Goal: Task Accomplishment & Management: Manage account settings

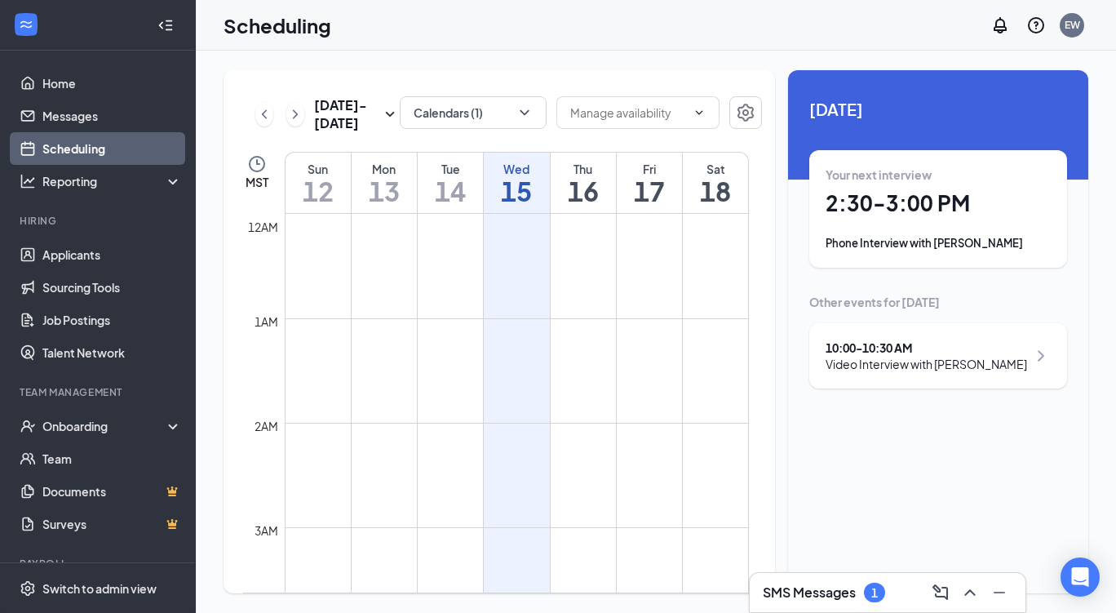
scroll to position [1345, 0]
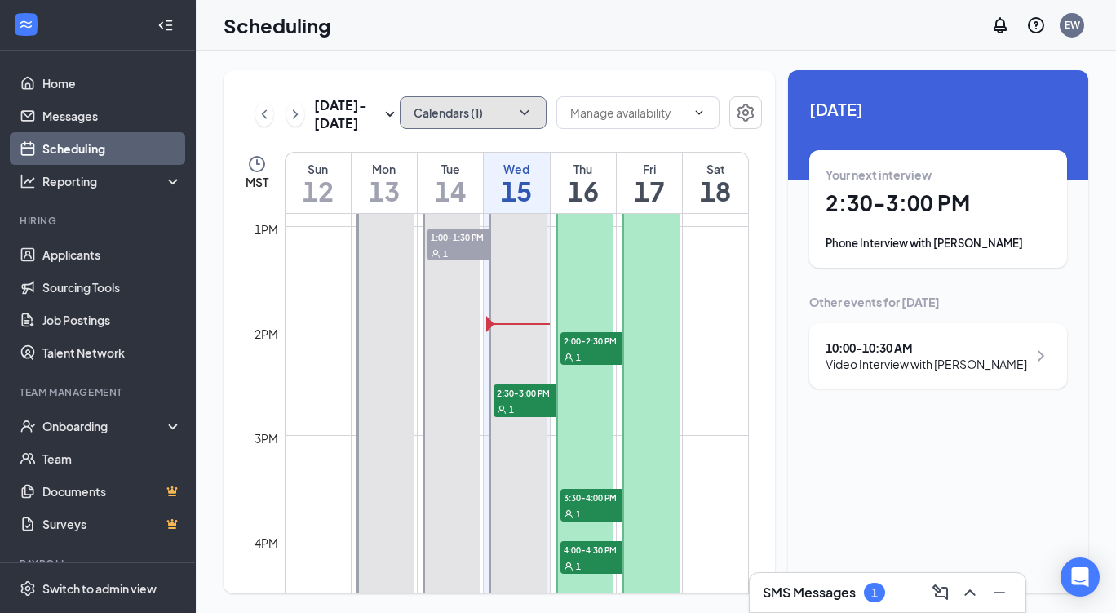
click at [520, 124] on button "Calendars (1)" at bounding box center [473, 112] width 147 height 33
click at [705, 282] on td at bounding box center [517, 291] width 464 height 26
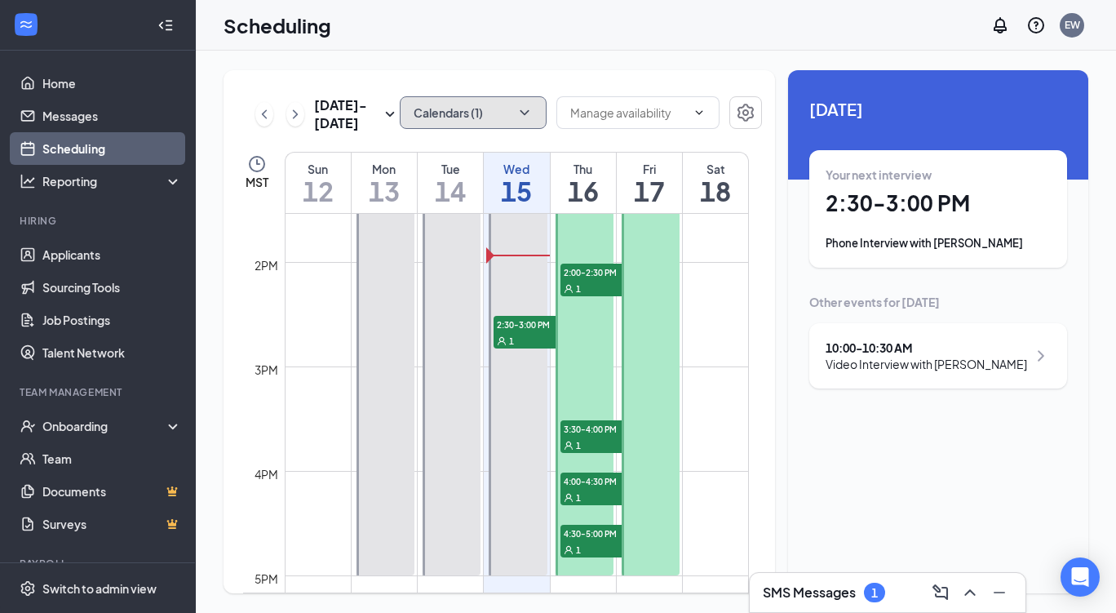
scroll to position [1413, 0]
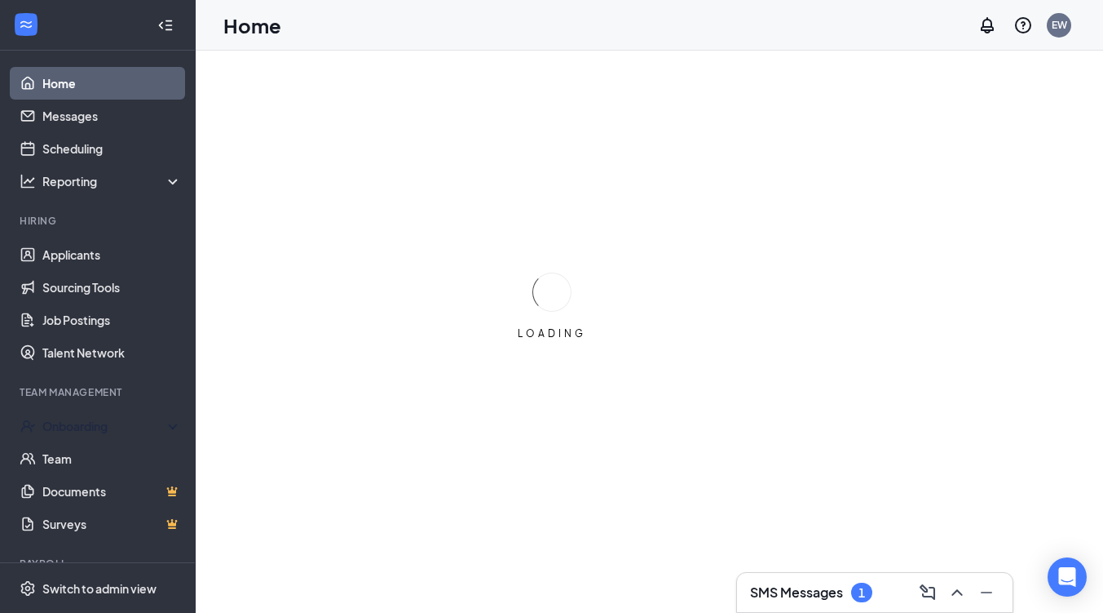
click at [72, 430] on div "Onboarding" at bounding box center [105, 426] width 126 height 16
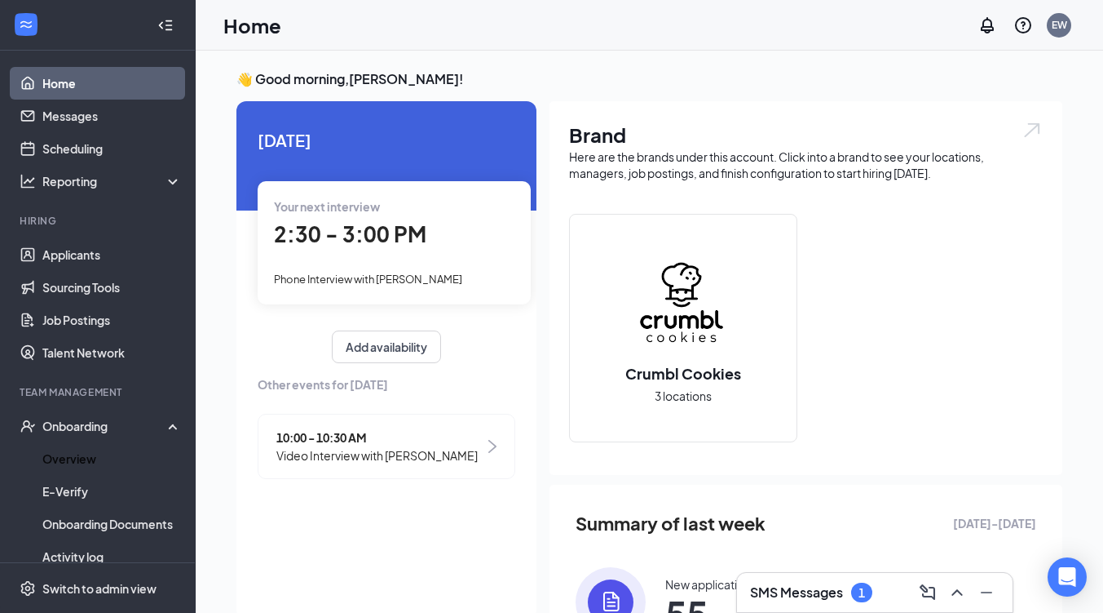
click at [103, 450] on link "Overview" at bounding box center [111, 458] width 139 height 33
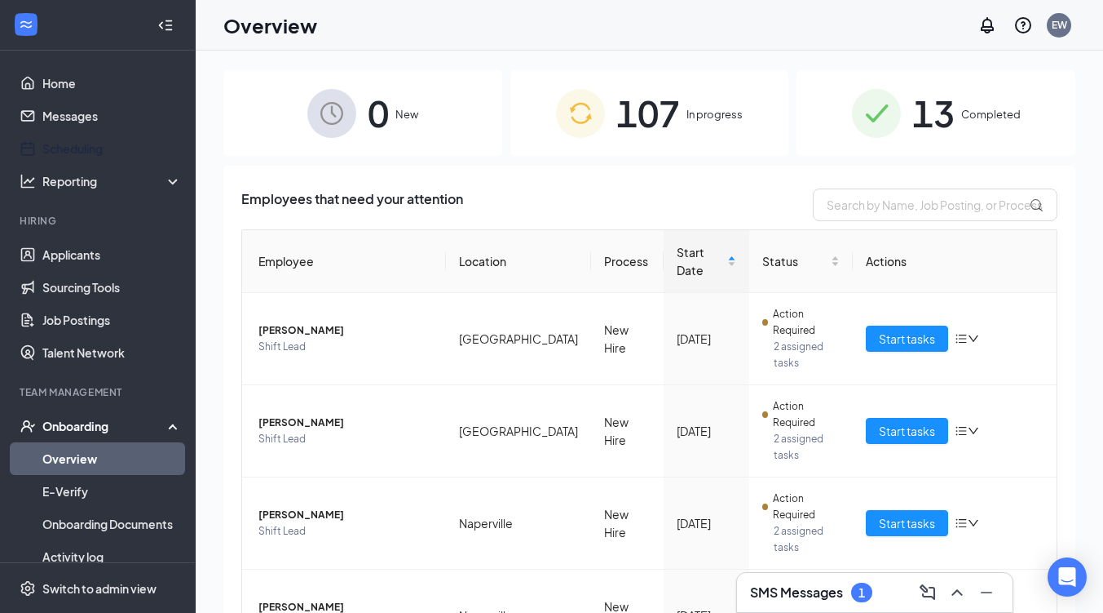
click at [77, 160] on link "Scheduling" at bounding box center [111, 148] width 139 height 33
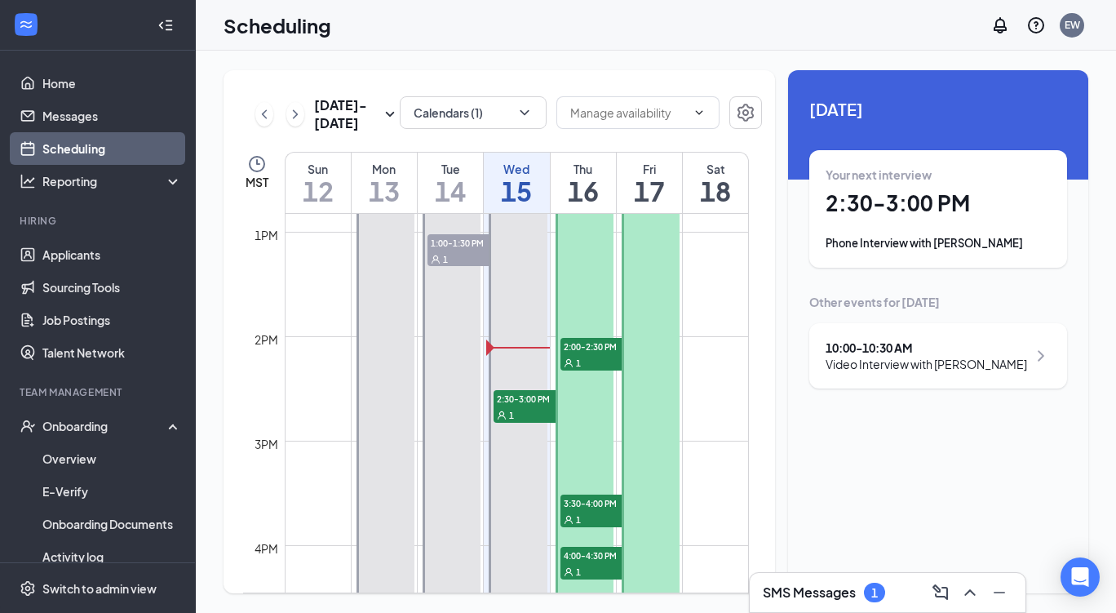
scroll to position [1340, 0]
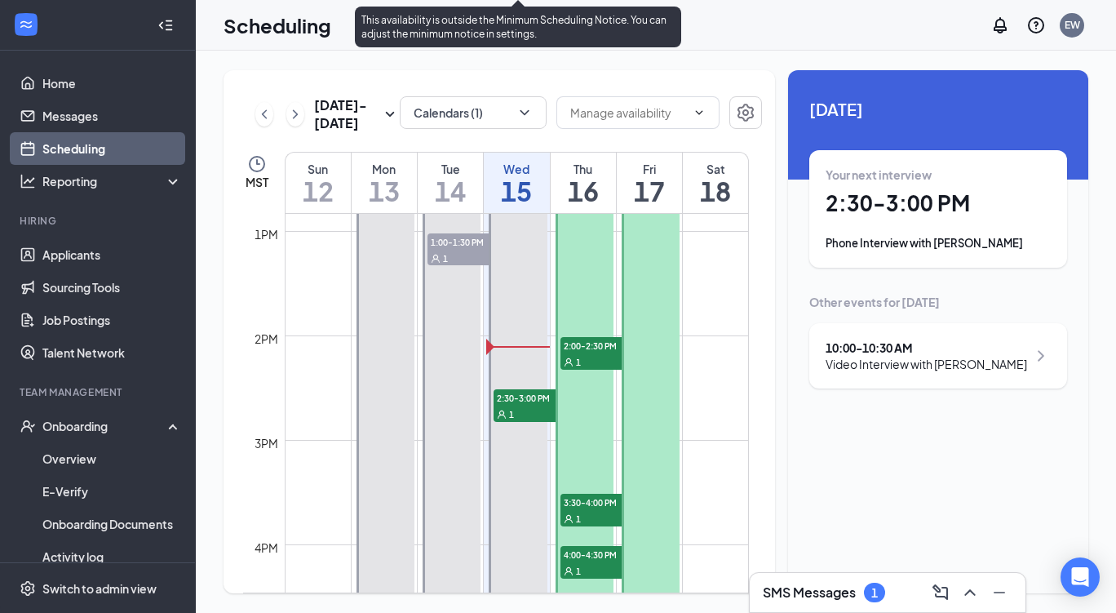
click at [514, 411] on div "1" at bounding box center [534, 413] width 82 height 16
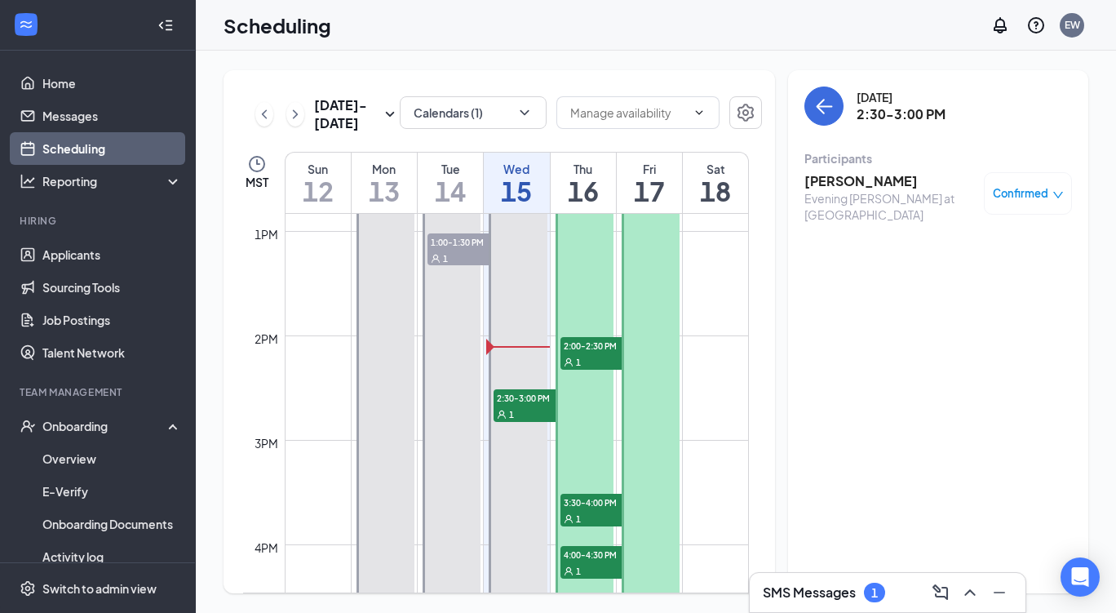
click at [1040, 192] on span "Confirmed" at bounding box center [1020, 193] width 55 height 16
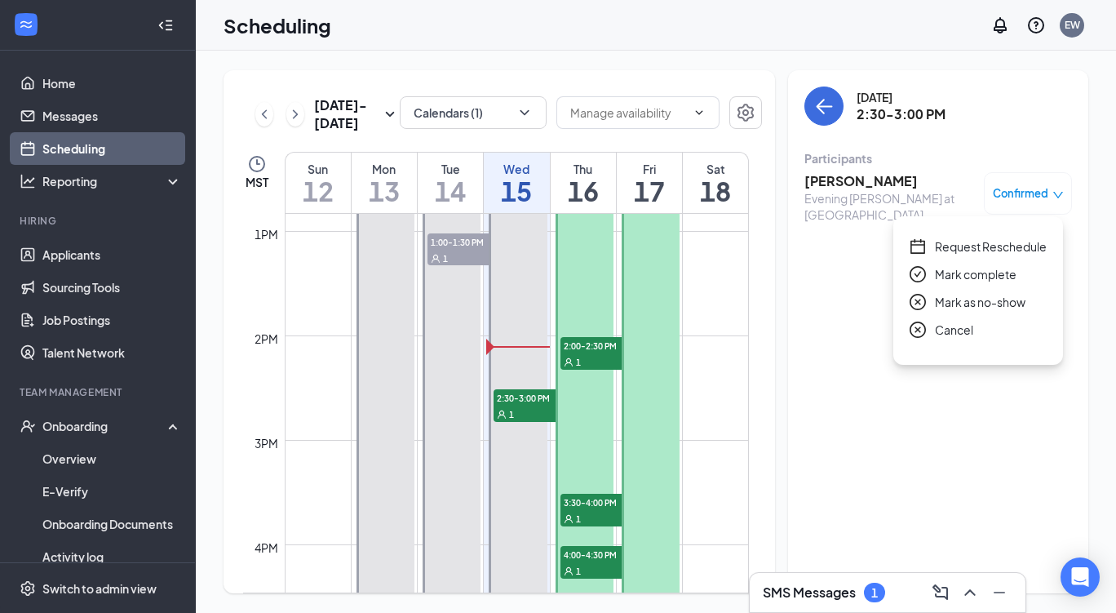
click at [960, 246] on span "Request Reschedule" at bounding box center [991, 246] width 112 height 18
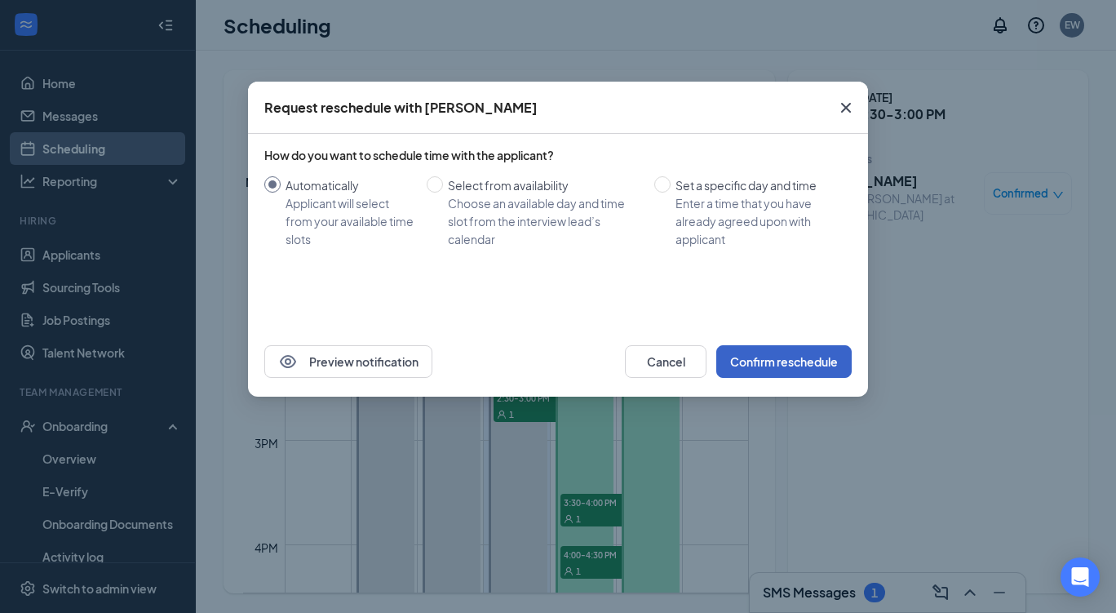
click at [774, 365] on button "Confirm reschedule" at bounding box center [783, 361] width 135 height 33
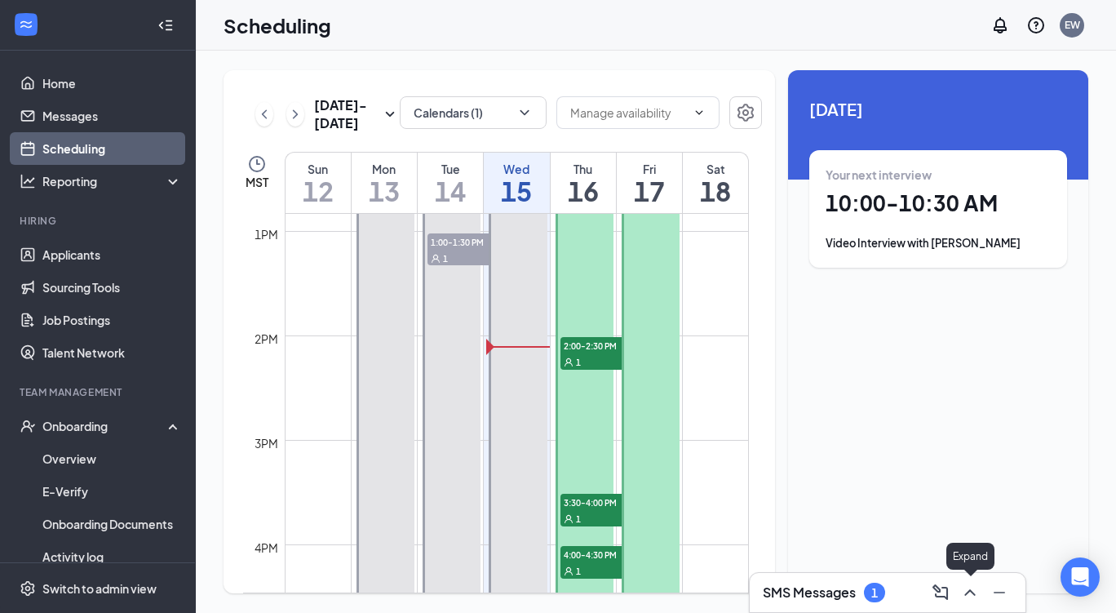
click at [969, 587] on icon "ChevronUp" at bounding box center [970, 592] width 20 height 20
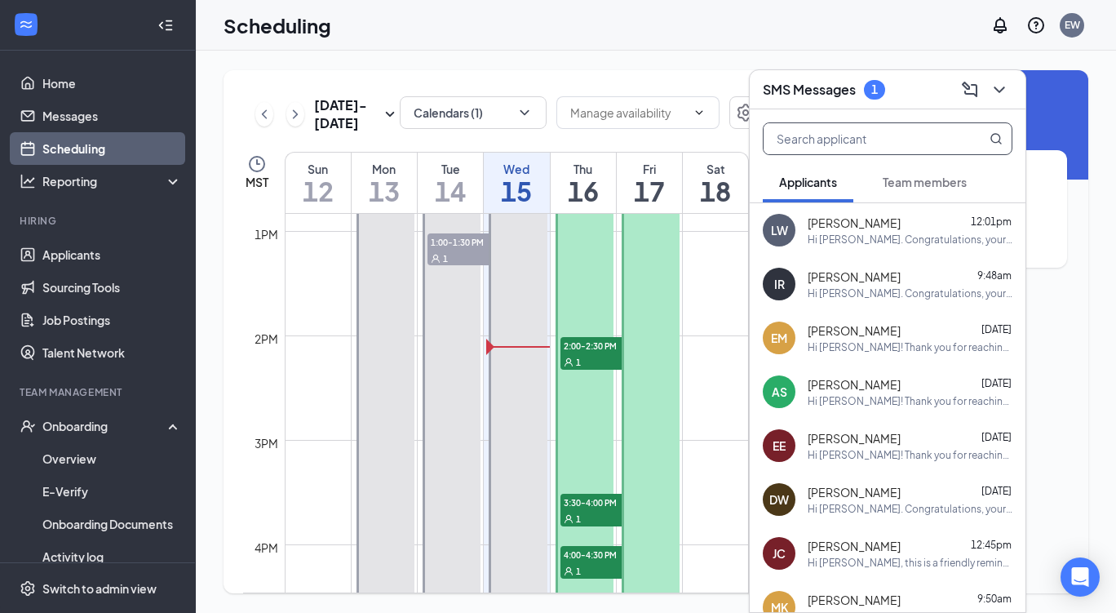
click at [816, 135] on input "text" at bounding box center [859, 138] width 193 height 31
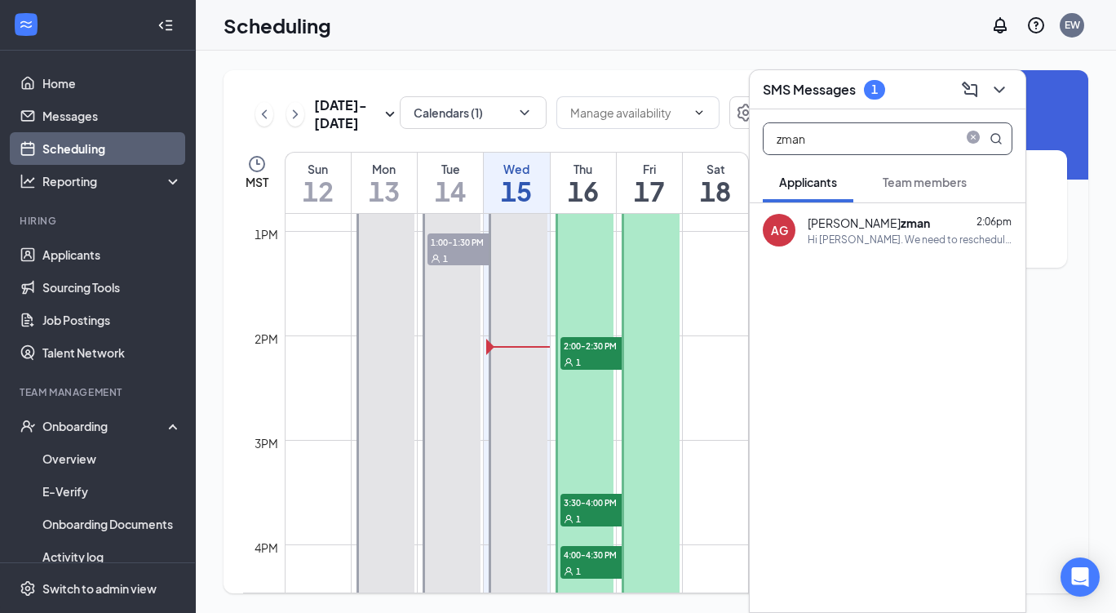
type input "zman"
click at [844, 237] on div "Hi [PERSON_NAME]. We need to reschedule your meeting with interviewer‌‌‌‌ for p…" at bounding box center [909, 239] width 205 height 14
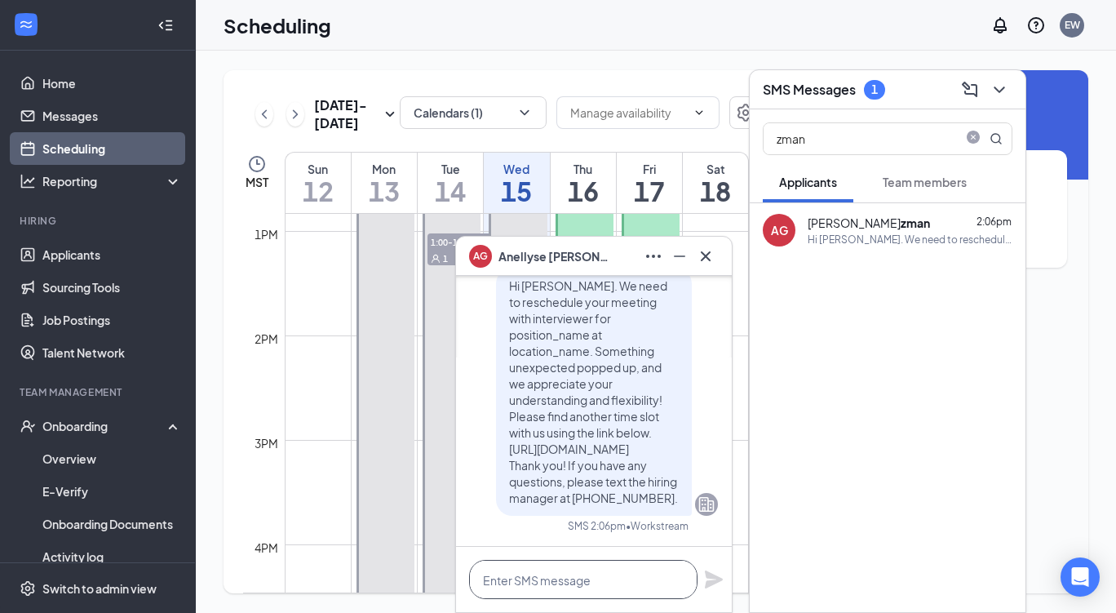
click at [551, 578] on textarea at bounding box center [583, 578] width 228 height 39
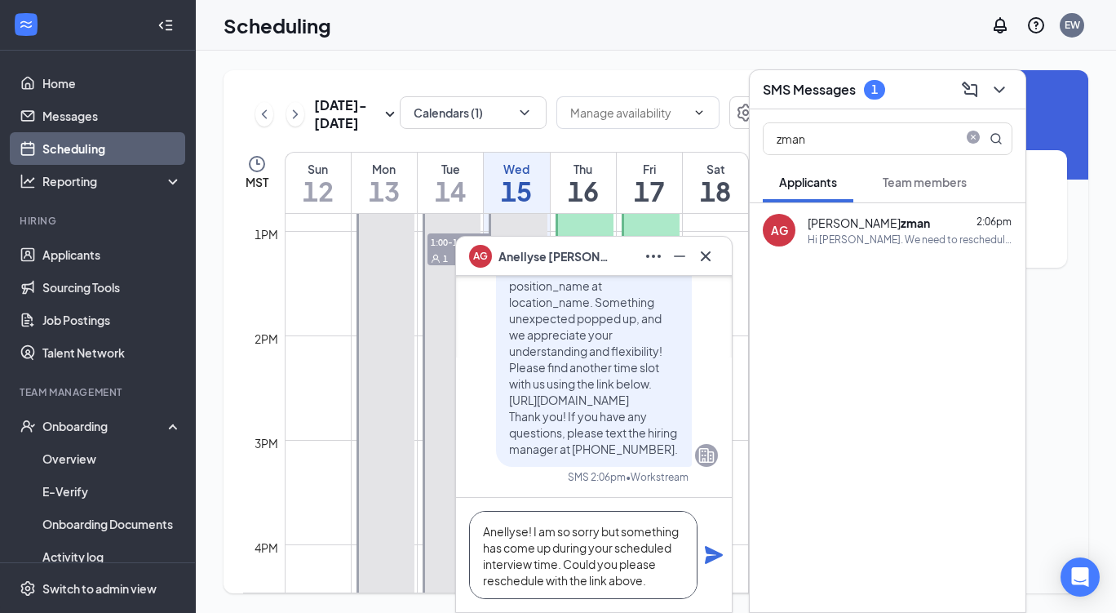
type textarea "Anellyse! I am so sorry but something has come up during your scheduled intervi…"
click at [717, 555] on icon "Plane" at bounding box center [714, 555] width 18 height 18
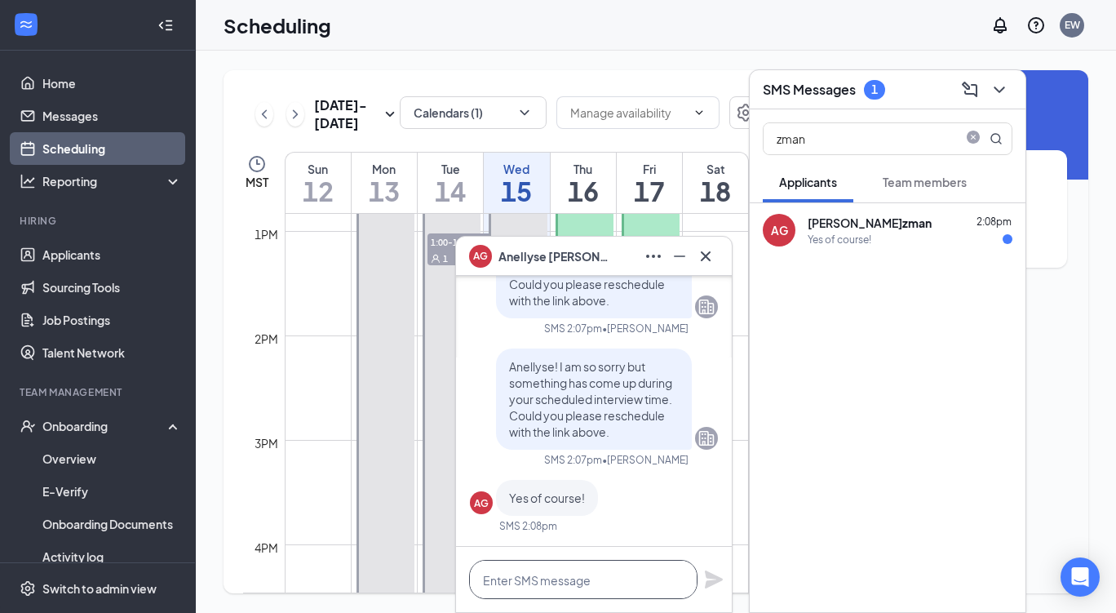
click at [585, 586] on textarea at bounding box center [583, 578] width 228 height 39
type textarea "Thank you!"
click at [714, 579] on icon "Plane" at bounding box center [714, 579] width 18 height 18
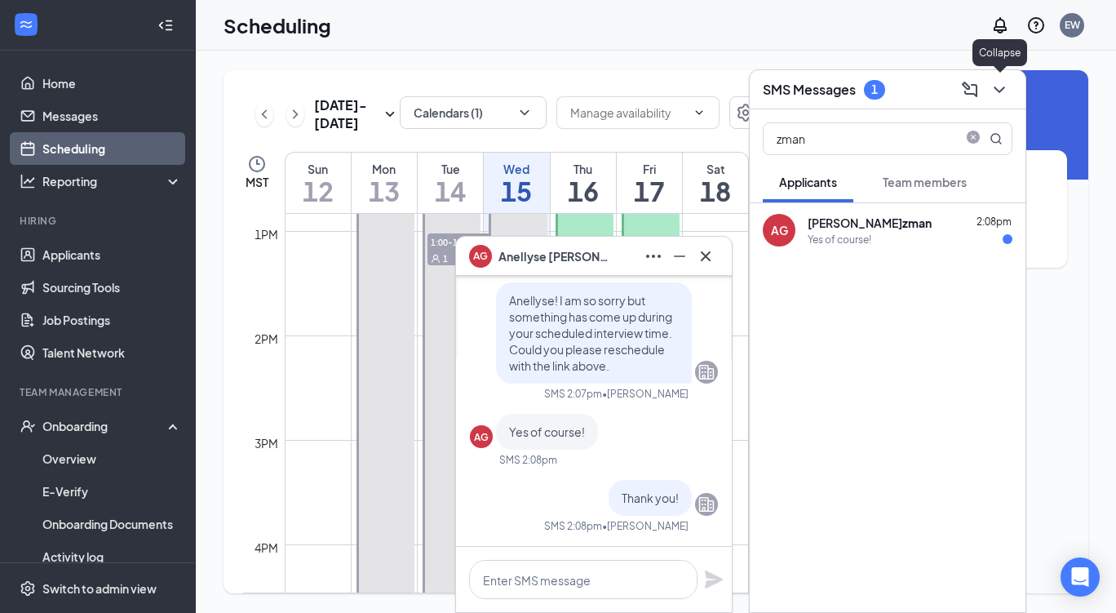
click at [1002, 78] on button at bounding box center [999, 90] width 26 height 26
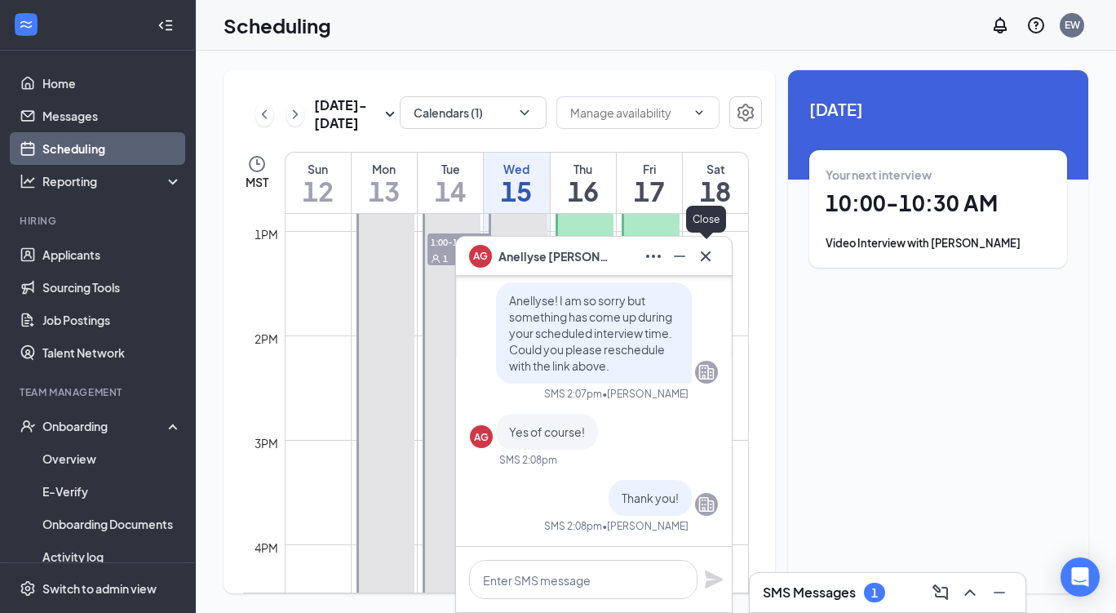
click at [707, 254] on icon "Cross" at bounding box center [706, 255] width 10 height 10
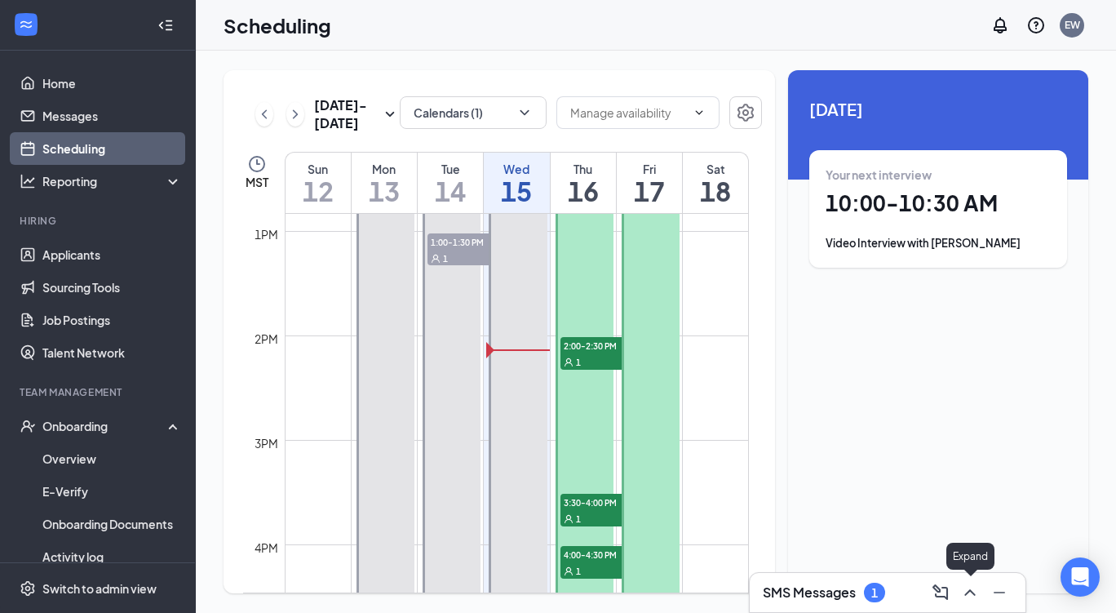
click at [966, 592] on icon "ChevronUp" at bounding box center [970, 592] width 20 height 20
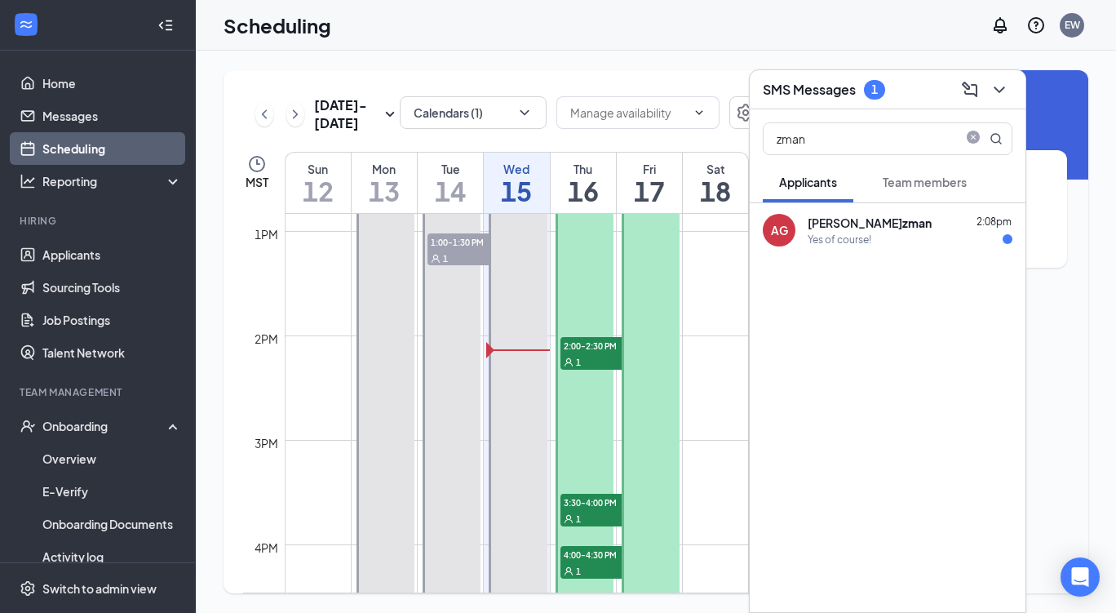
click at [864, 237] on div "Yes of course!" at bounding box center [839, 239] width 64 height 14
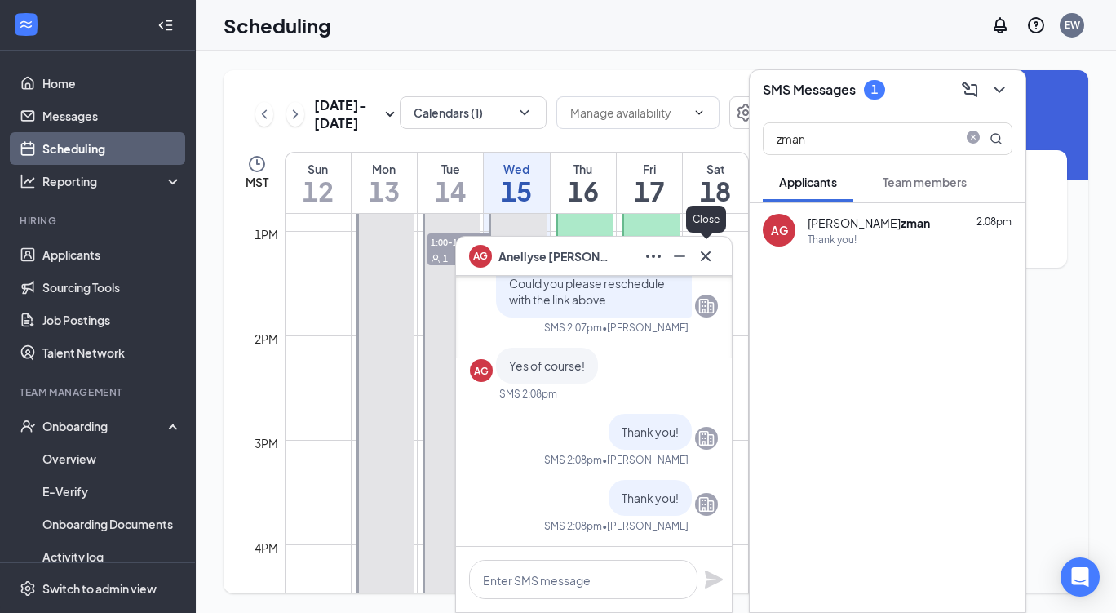
click at [713, 257] on icon "Cross" at bounding box center [706, 256] width 20 height 20
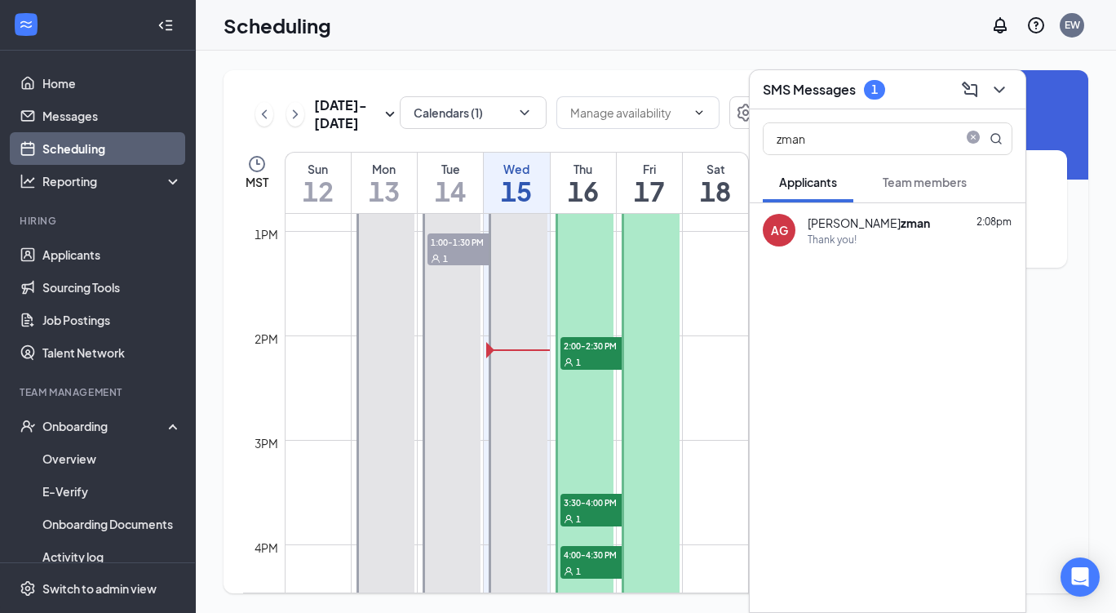
click at [913, 190] on button "Team members" at bounding box center [924, 181] width 117 height 41
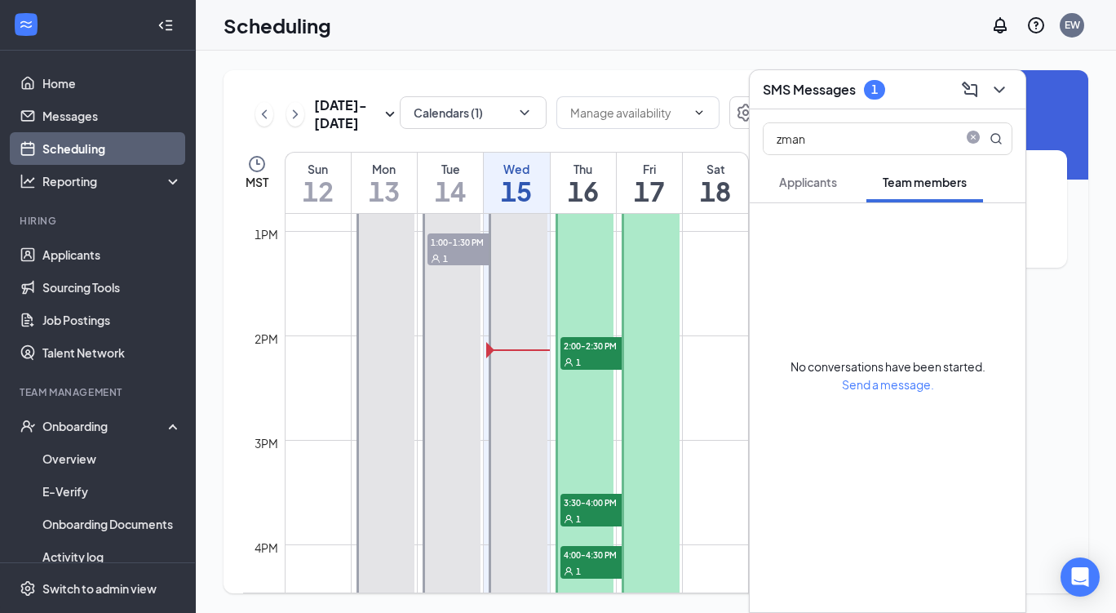
click at [974, 142] on icon "close-circle" at bounding box center [972, 136] width 13 height 13
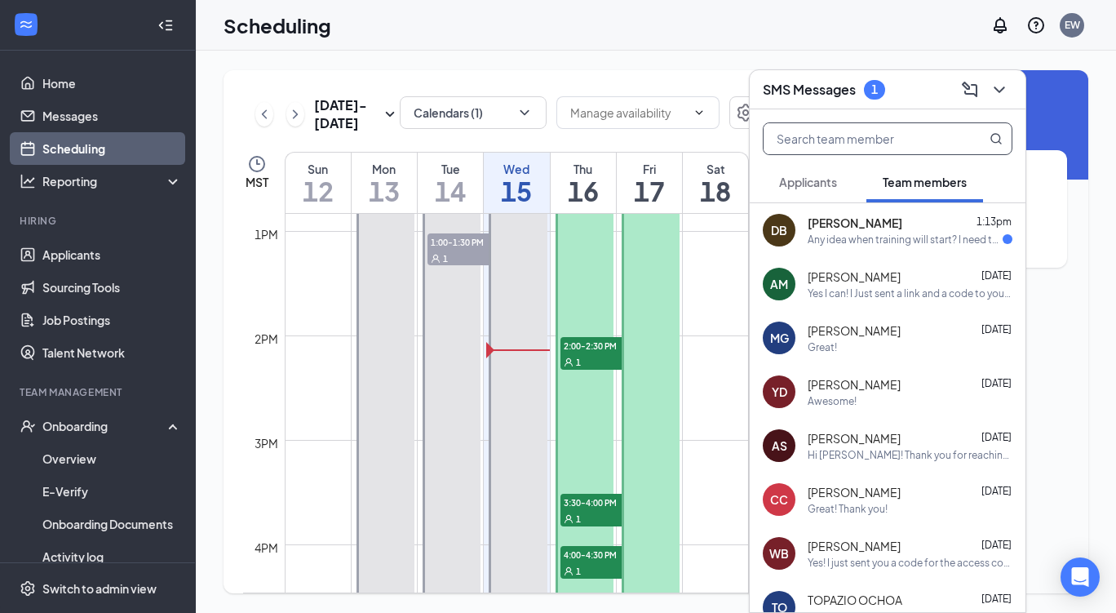
click at [820, 221] on span "[PERSON_NAME]" at bounding box center [854, 222] width 95 height 16
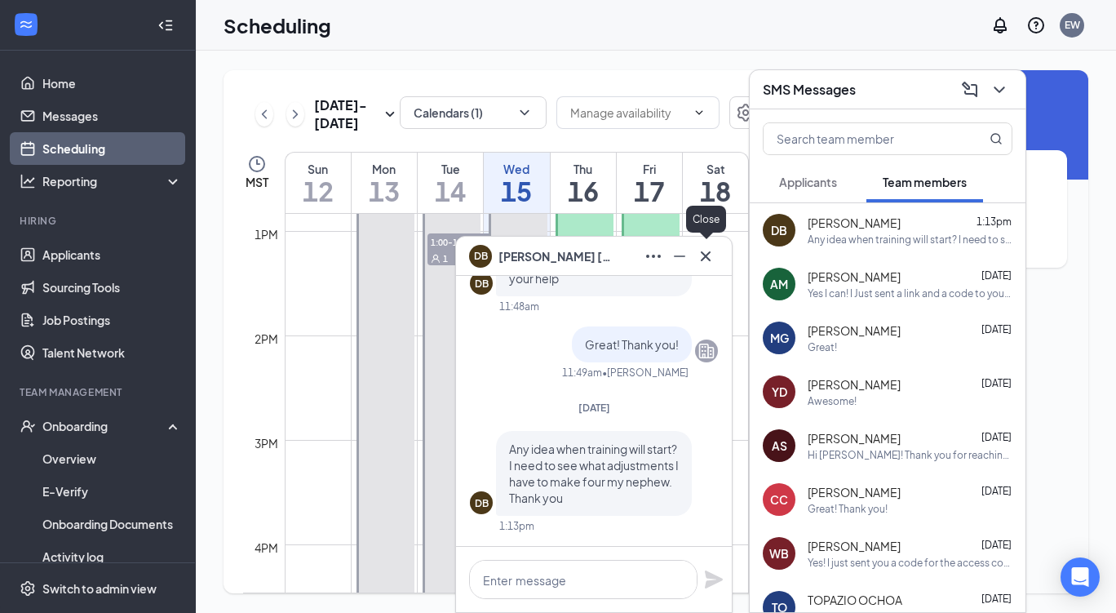
click at [707, 244] on button at bounding box center [705, 256] width 26 height 26
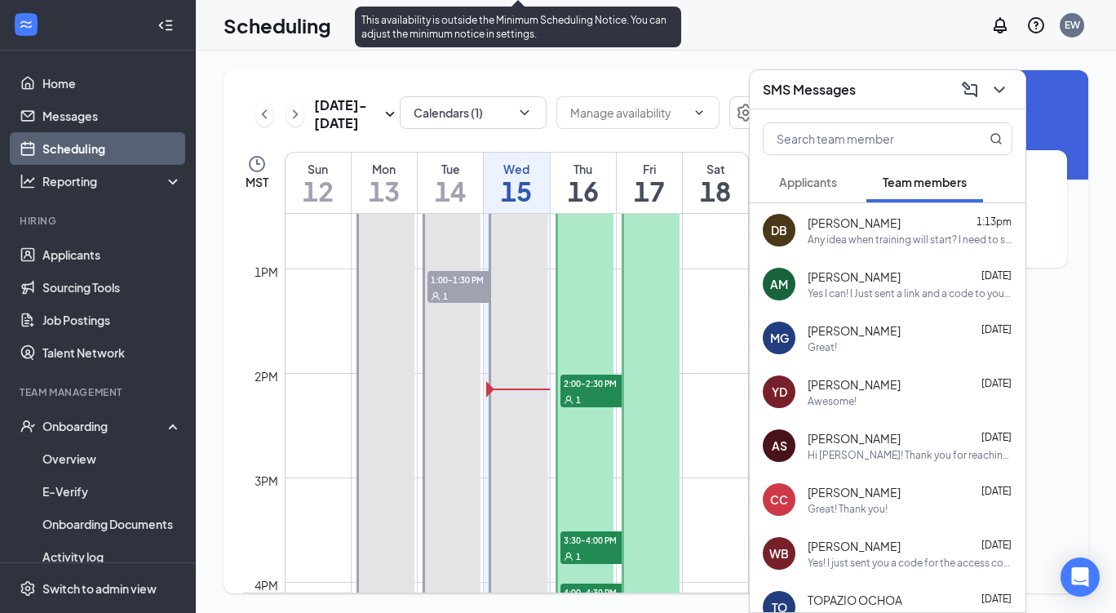
scroll to position [1302, 0]
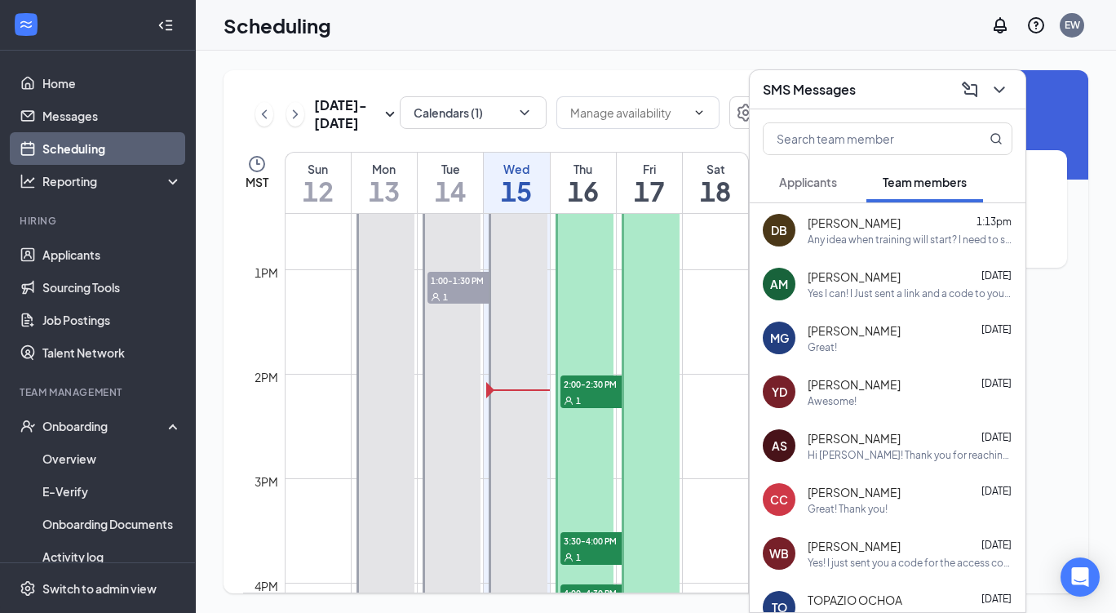
click at [475, 90] on div "[DATE] - [DATE] Calendars (1) MST Sun 12 Mon 13 Tue 14 Wed 15 Thu 16 Fri 17 Sat…" at bounding box center [498, 331] width 551 height 523
click at [440, 117] on button "Calendars (1)" at bounding box center [473, 112] width 147 height 33
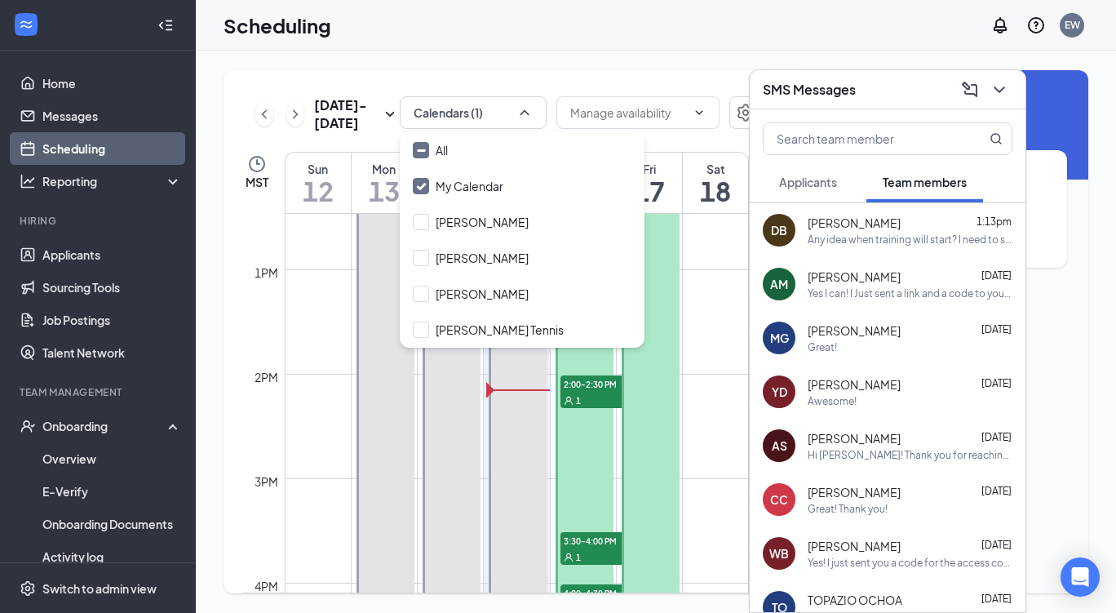
click at [420, 255] on input "[PERSON_NAME]" at bounding box center [471, 258] width 116 height 16
checkbox input "true"
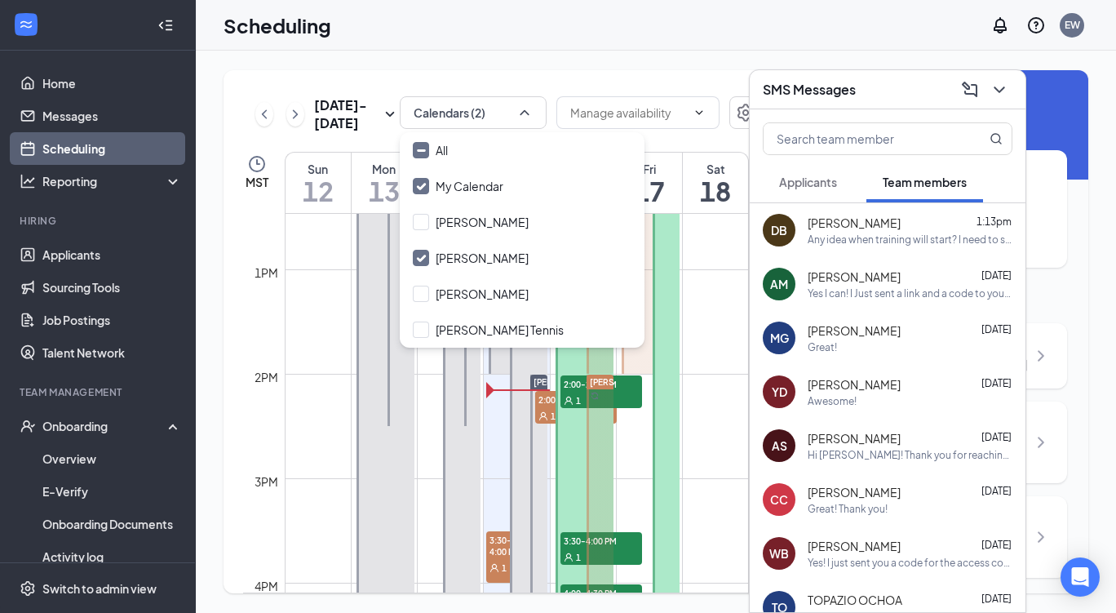
click at [425, 190] on input "My Calendar" at bounding box center [458, 186] width 91 height 16
checkbox input "false"
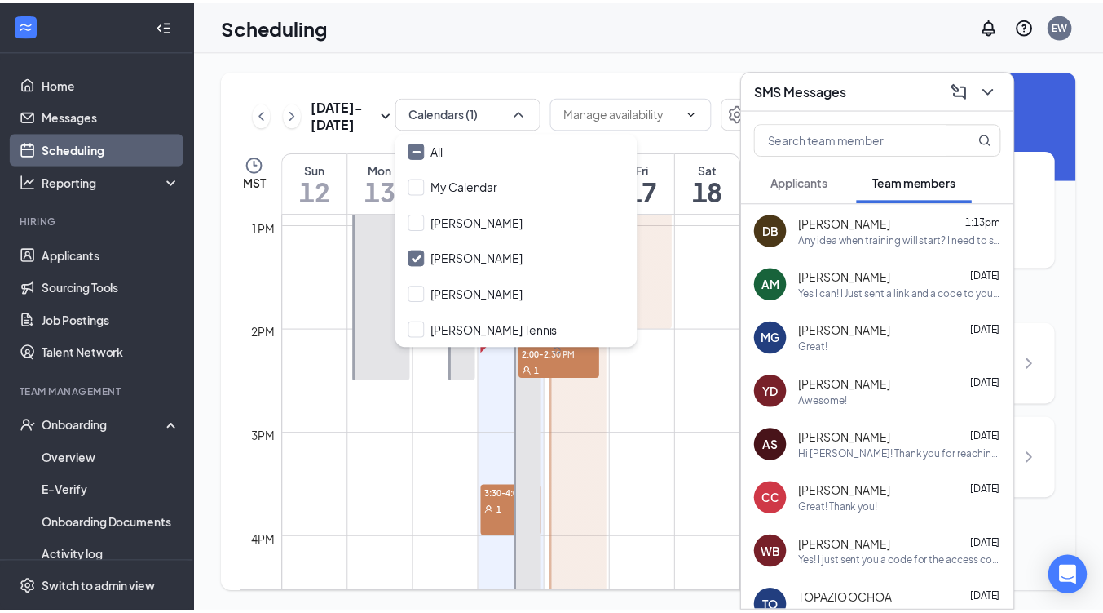
scroll to position [1360, 0]
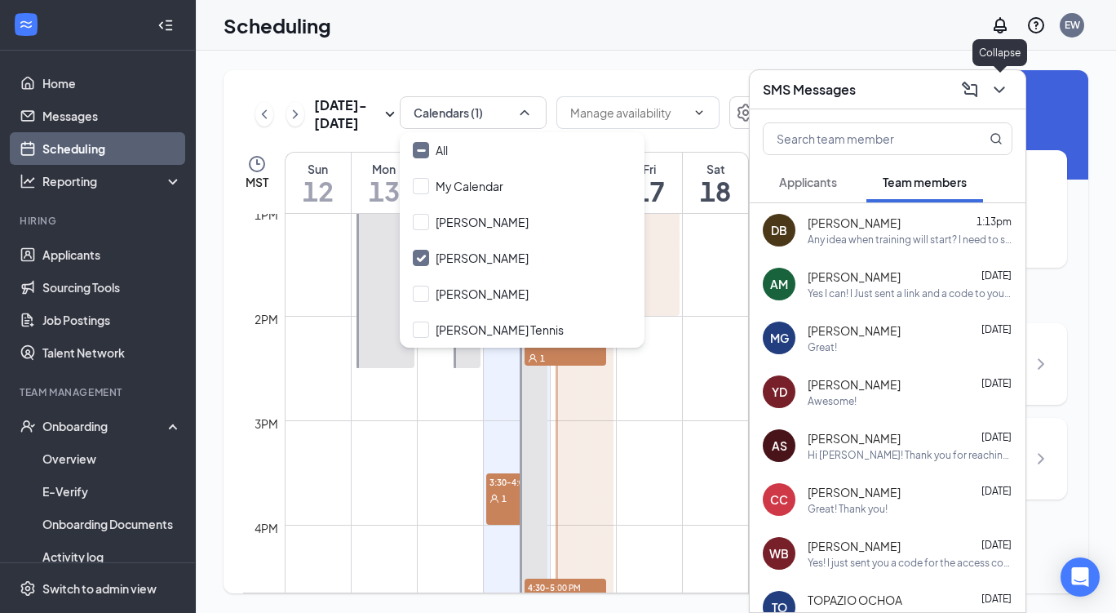
click at [1000, 86] on icon "ChevronDown" at bounding box center [999, 90] width 20 height 20
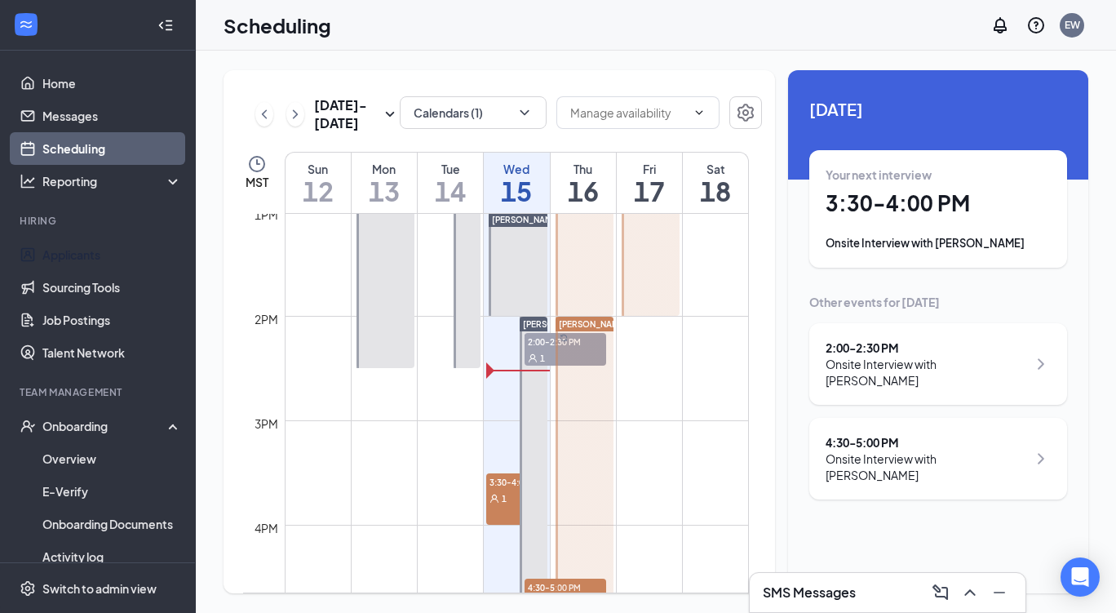
click at [42, 261] on link "Applicants" at bounding box center [111, 254] width 139 height 33
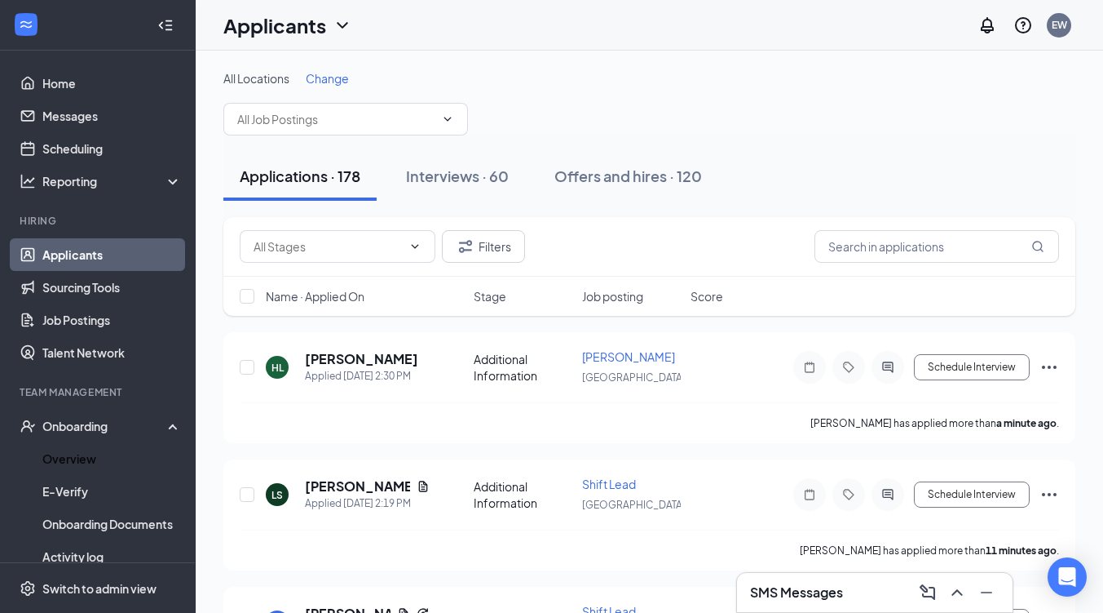
click at [91, 455] on link "Overview" at bounding box center [111, 458] width 139 height 33
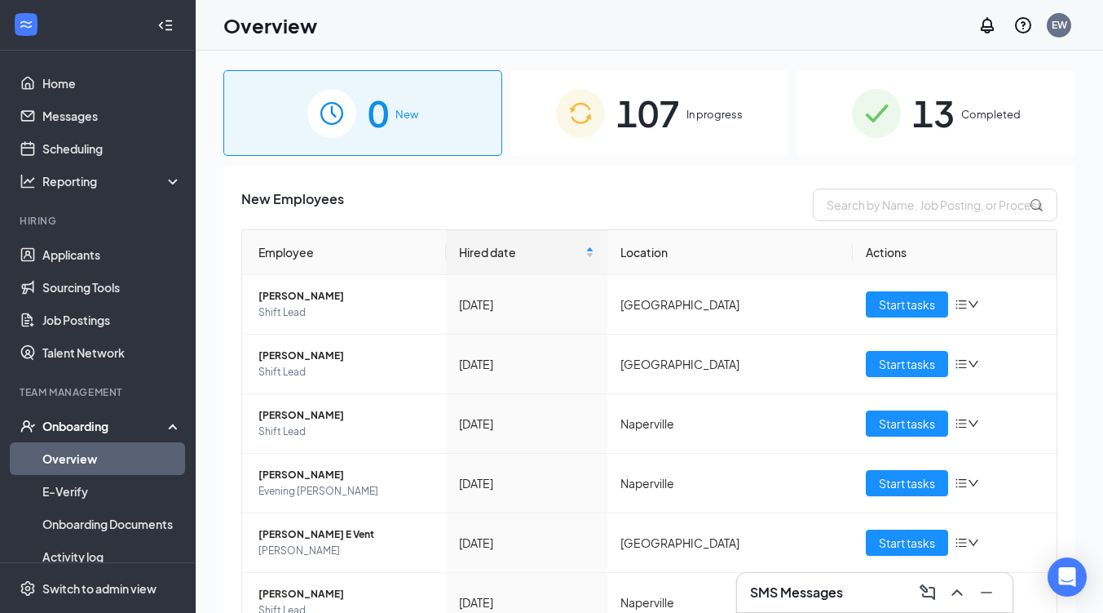
click at [936, 117] on span "13" at bounding box center [934, 113] width 42 height 56
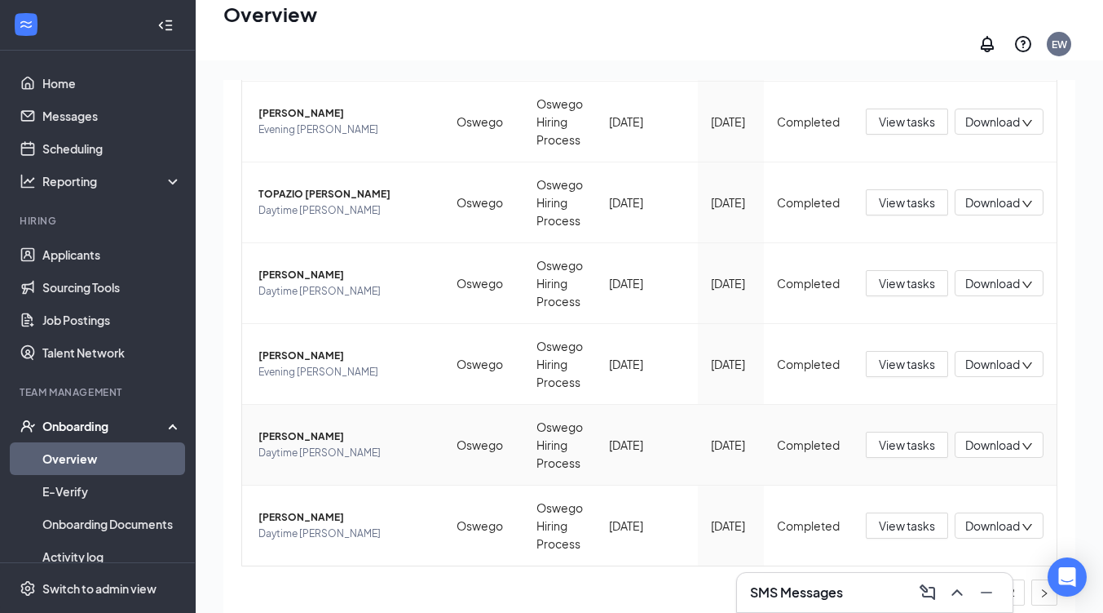
scroll to position [73, 0]
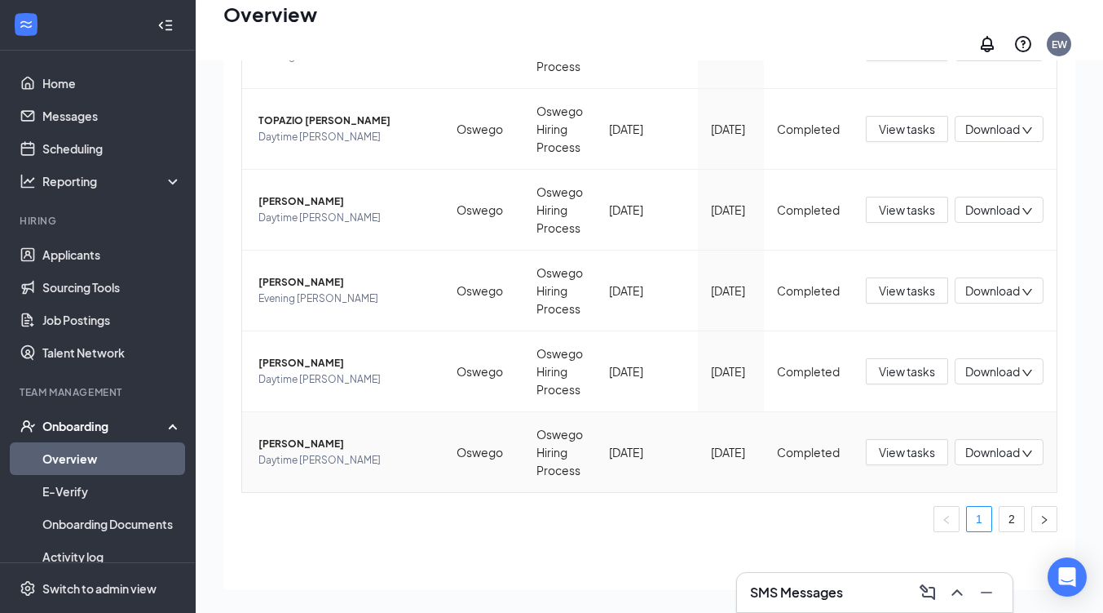
click at [299, 441] on span "[PERSON_NAME]" at bounding box center [345, 444] width 172 height 16
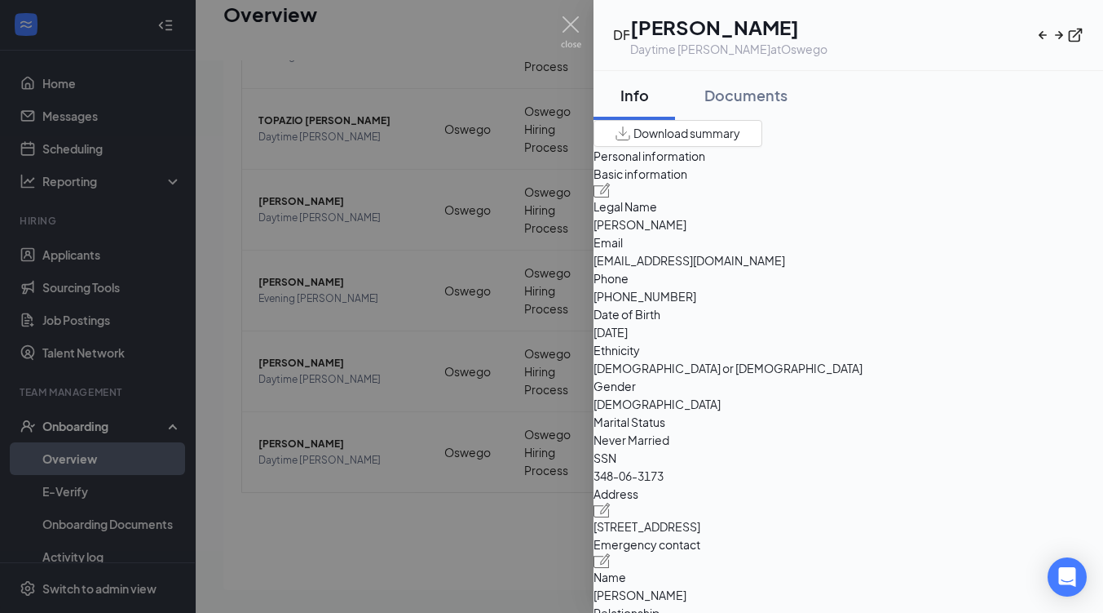
click at [788, 101] on div "Documents" at bounding box center [746, 95] width 83 height 20
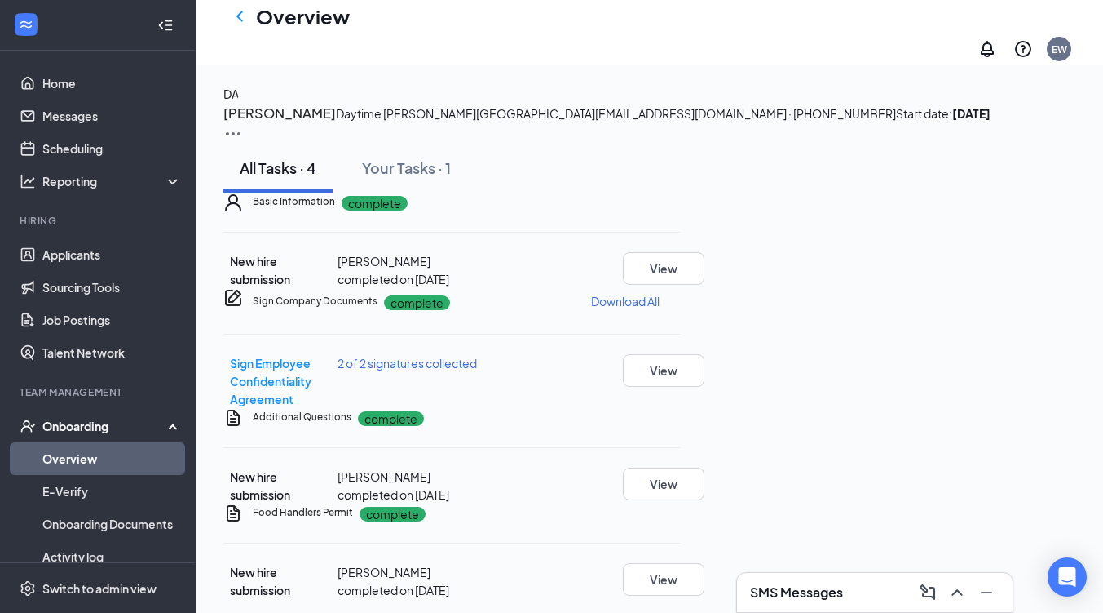
scroll to position [73, 0]
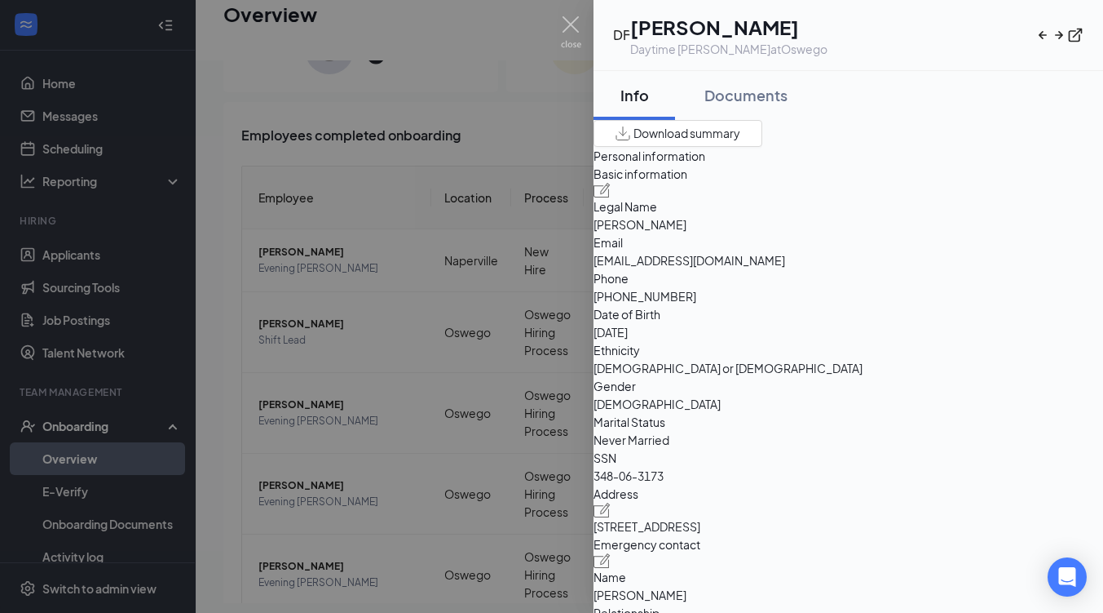
click at [758, 91] on div "Documents" at bounding box center [746, 95] width 83 height 20
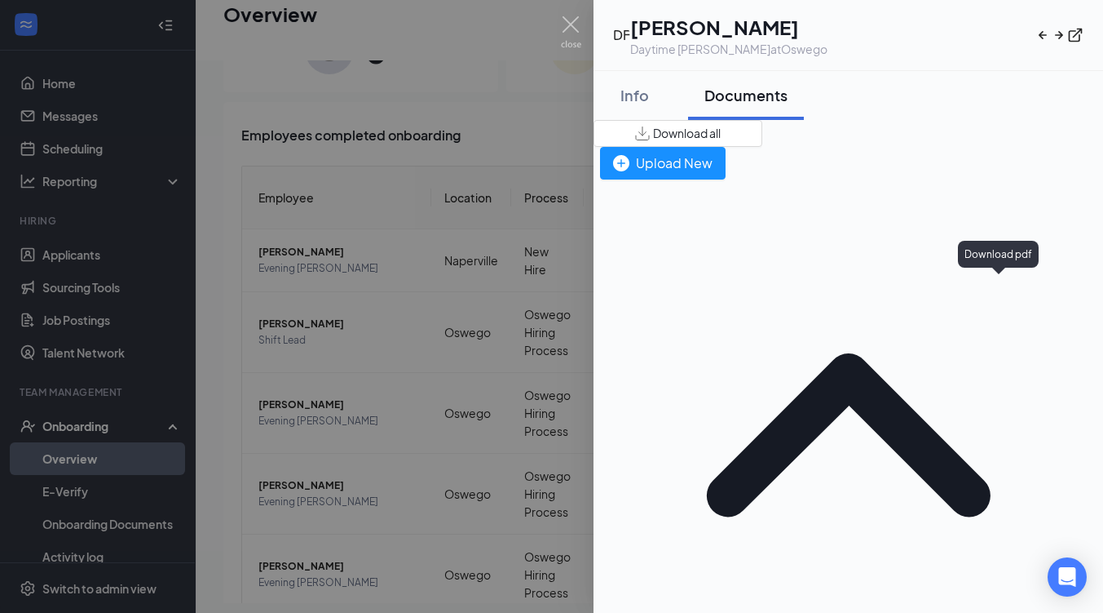
click at [573, 36] on img at bounding box center [571, 32] width 20 height 32
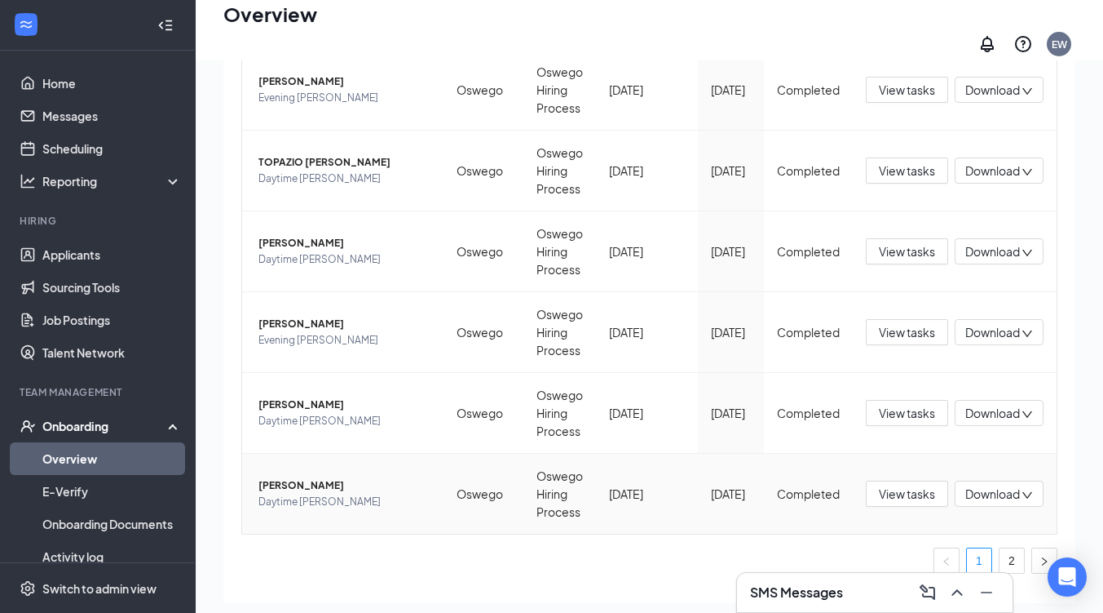
scroll to position [484, 0]
click at [300, 414] on span "[PERSON_NAME]" at bounding box center [345, 405] width 172 height 16
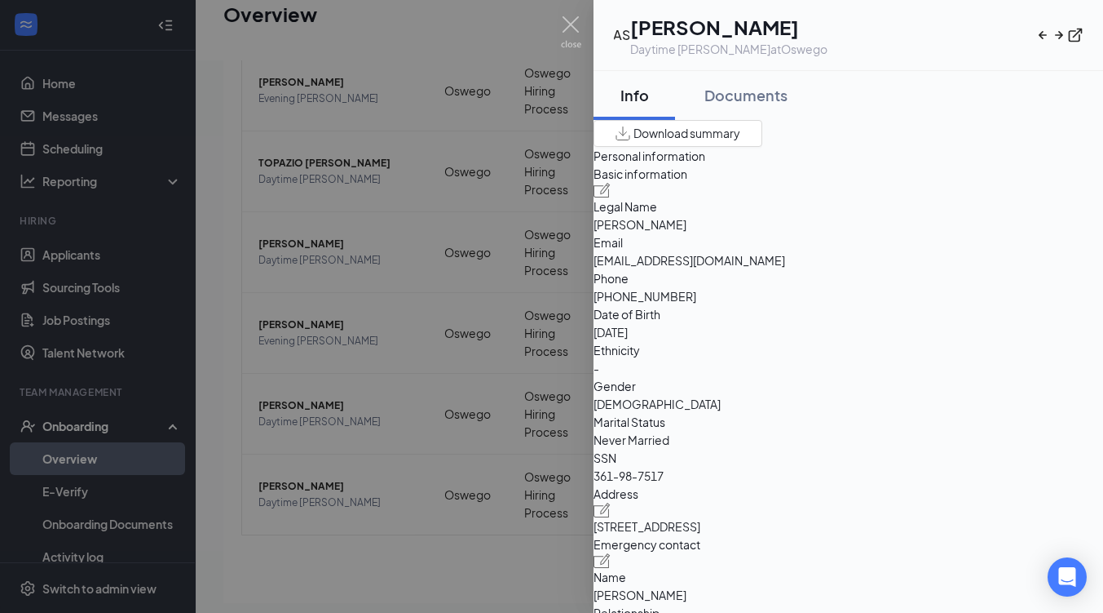
click at [788, 100] on div "Documents" at bounding box center [746, 95] width 83 height 20
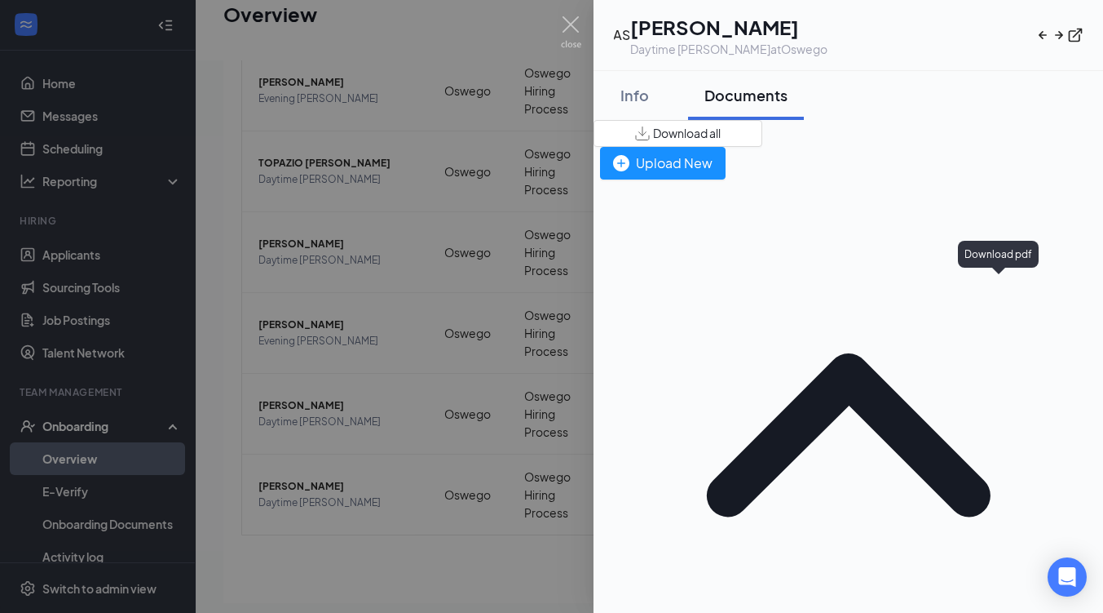
click at [570, 35] on img at bounding box center [571, 32] width 20 height 32
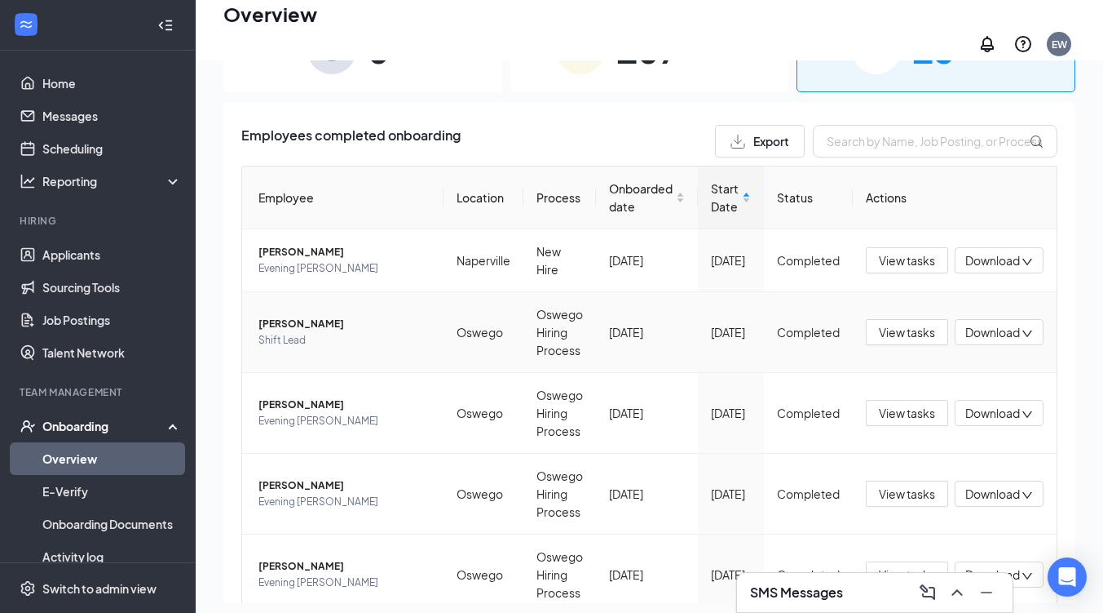
click at [966, 341] on span "Download" at bounding box center [993, 332] width 55 height 17
click at [293, 329] on span "[PERSON_NAME]" at bounding box center [345, 324] width 172 height 16
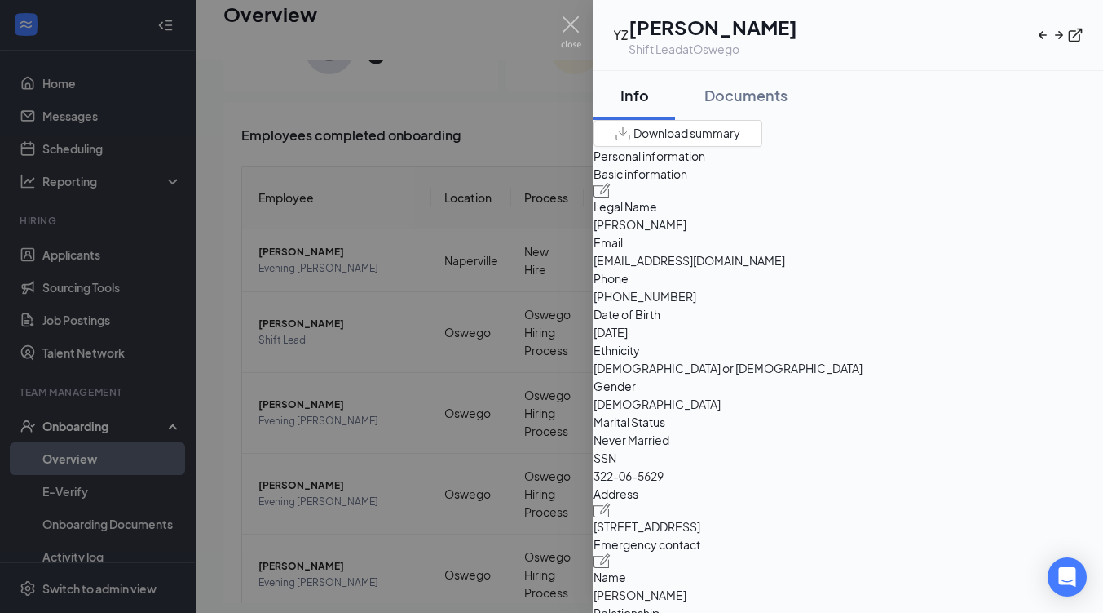
click at [788, 95] on div "Documents" at bounding box center [746, 95] width 83 height 20
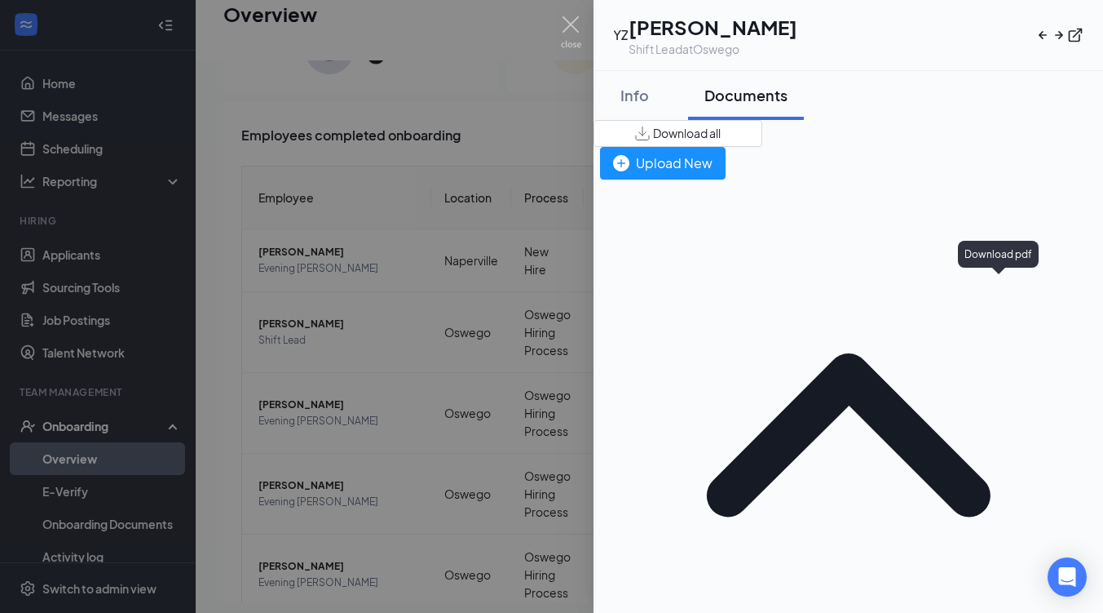
click at [569, 38] on img at bounding box center [571, 32] width 20 height 32
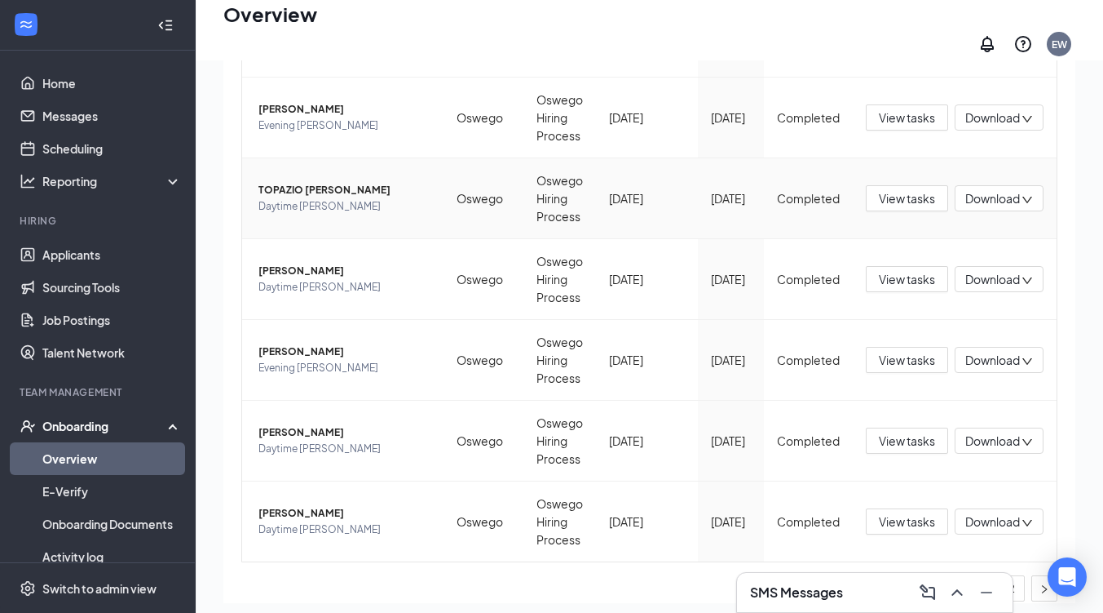
scroll to position [544, 0]
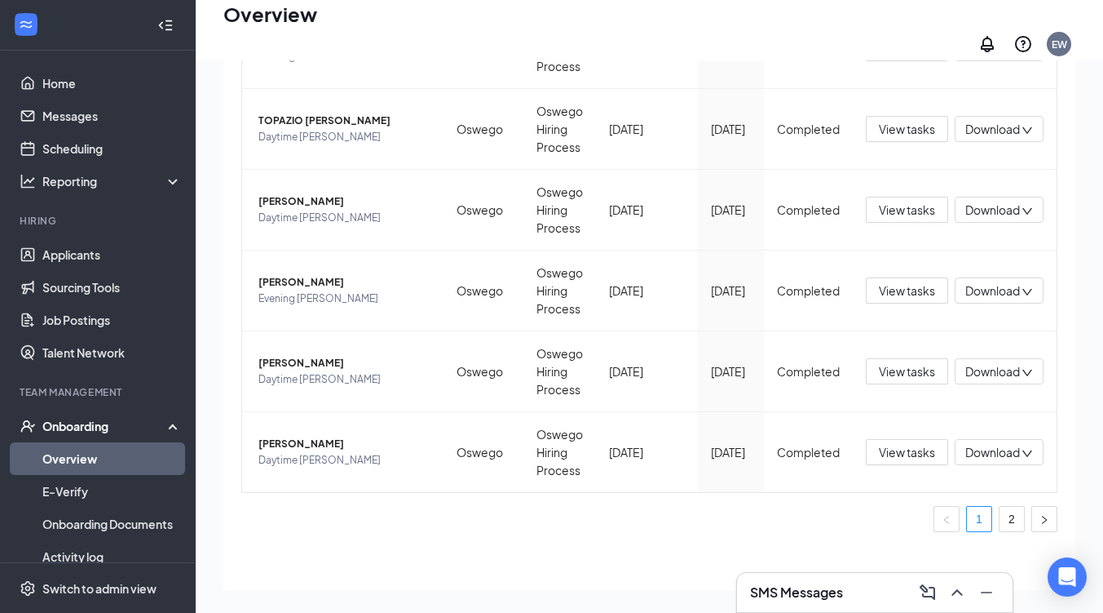
click at [1040, 515] on icon "right" at bounding box center [1045, 520] width 10 height 10
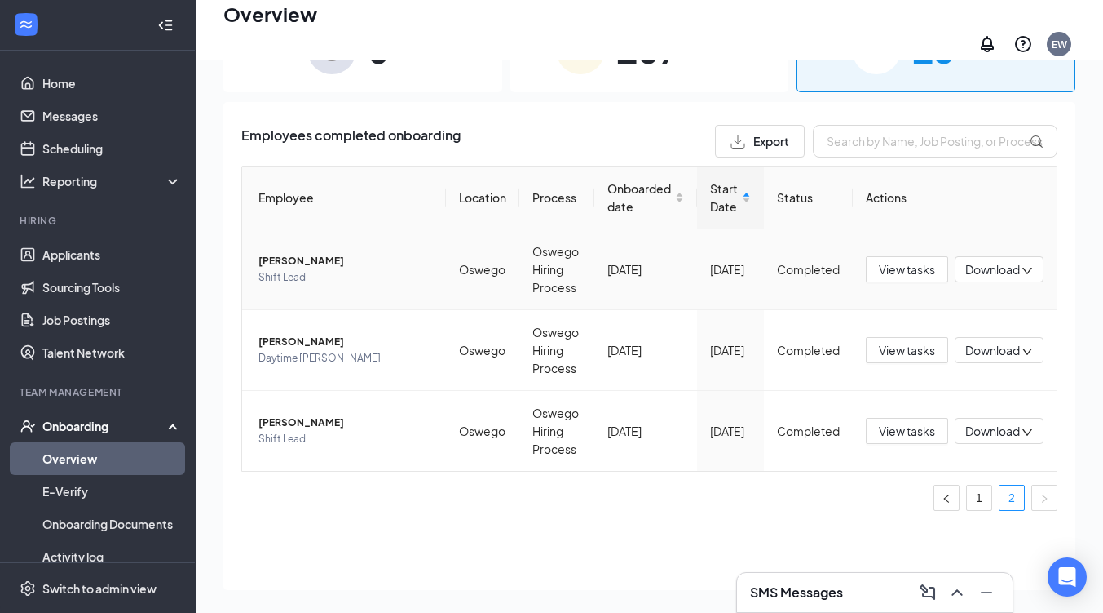
click at [307, 253] on span "[PERSON_NAME]" at bounding box center [346, 261] width 175 height 16
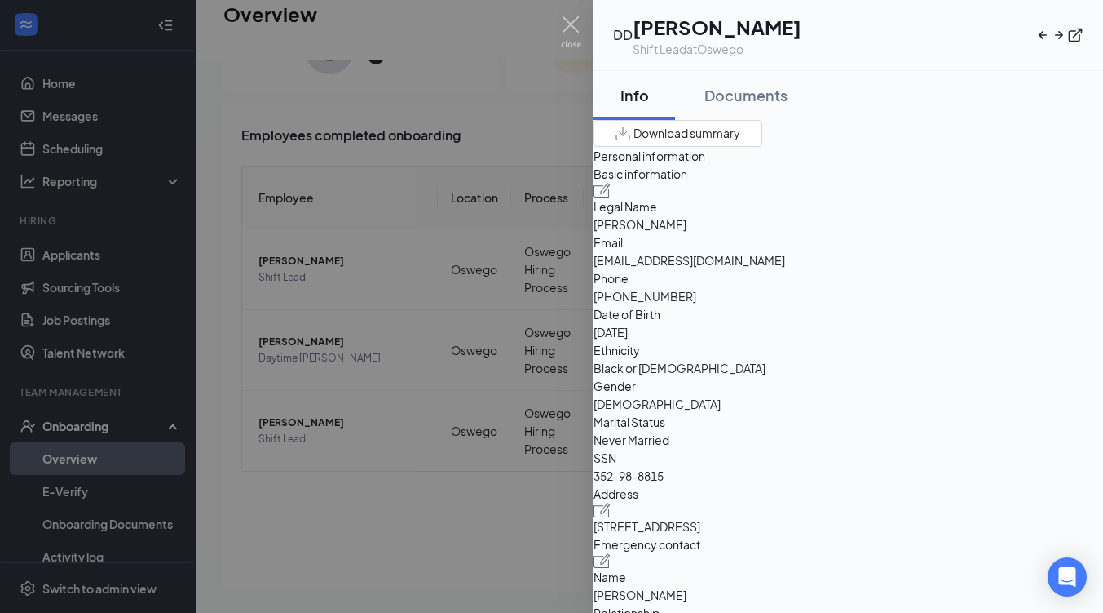
click at [758, 91] on div "Documents" at bounding box center [746, 95] width 83 height 20
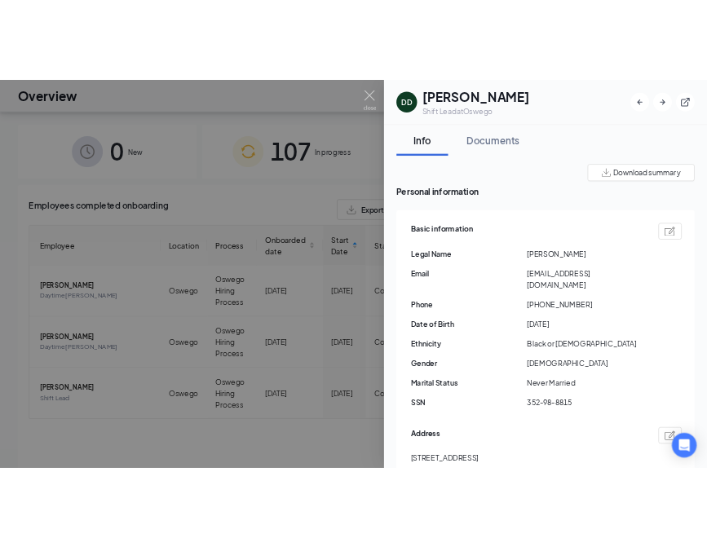
scroll to position [73, 0]
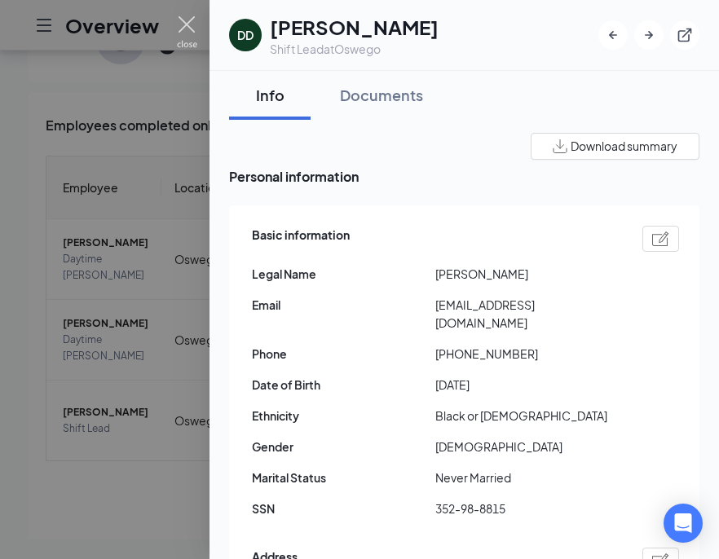
click at [188, 35] on img at bounding box center [187, 32] width 20 height 32
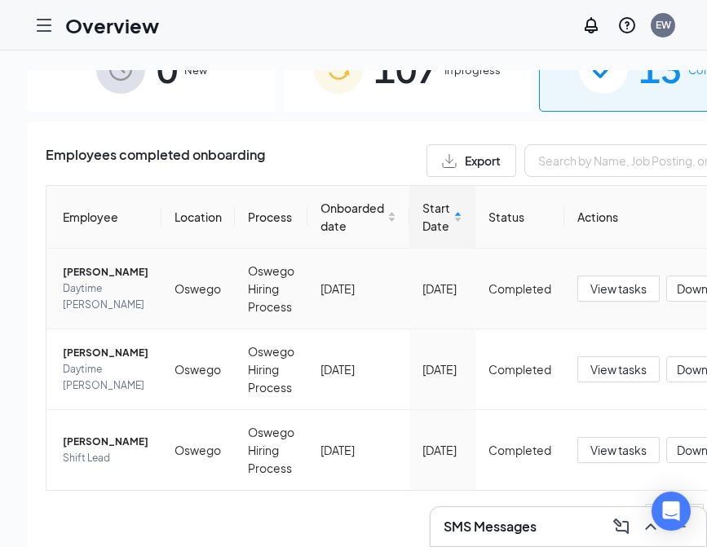
scroll to position [98, 0]
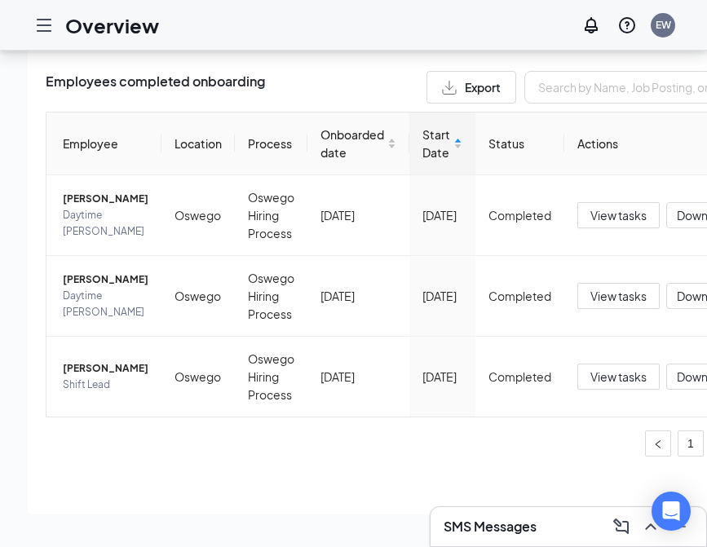
click at [679, 443] on link "1" at bounding box center [691, 443] width 24 height 24
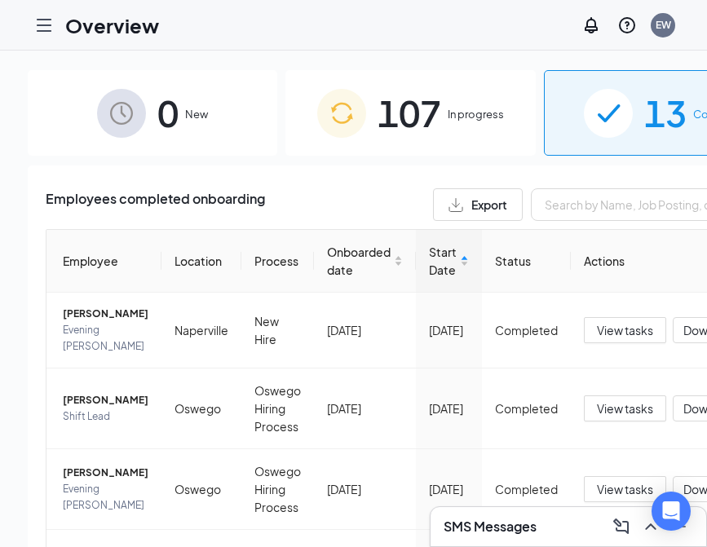
click at [474, 100] on div "107 In progress" at bounding box center [410, 113] width 250 height 86
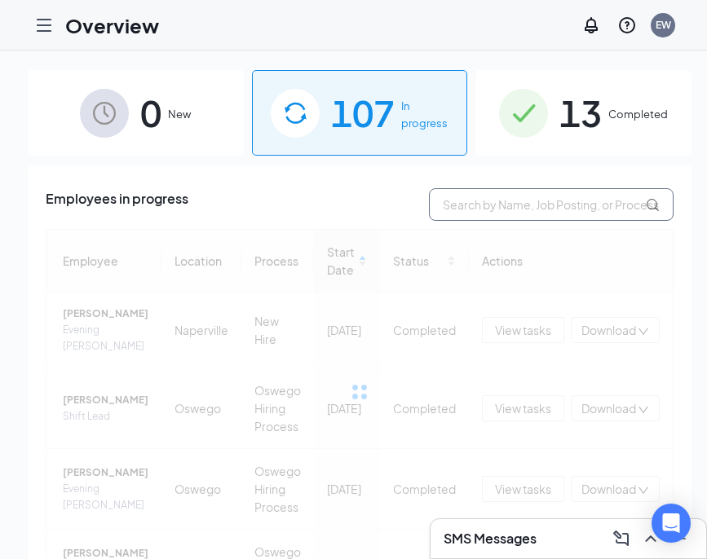
click at [502, 208] on input "text" at bounding box center [551, 204] width 245 height 33
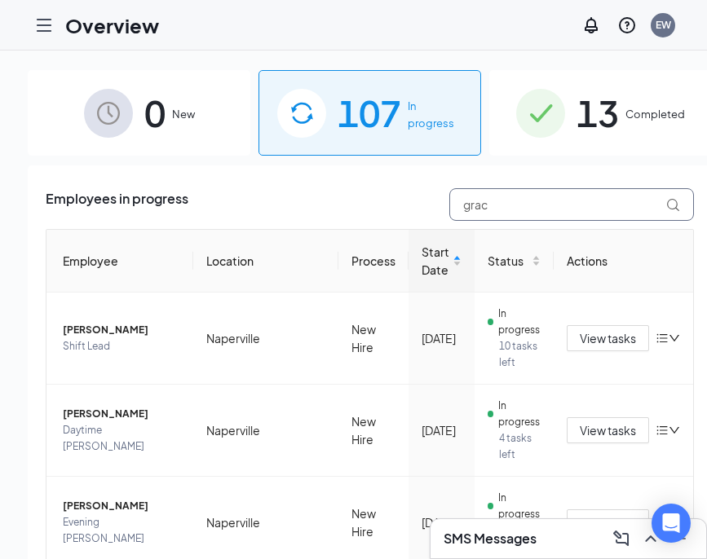
type input "grace"
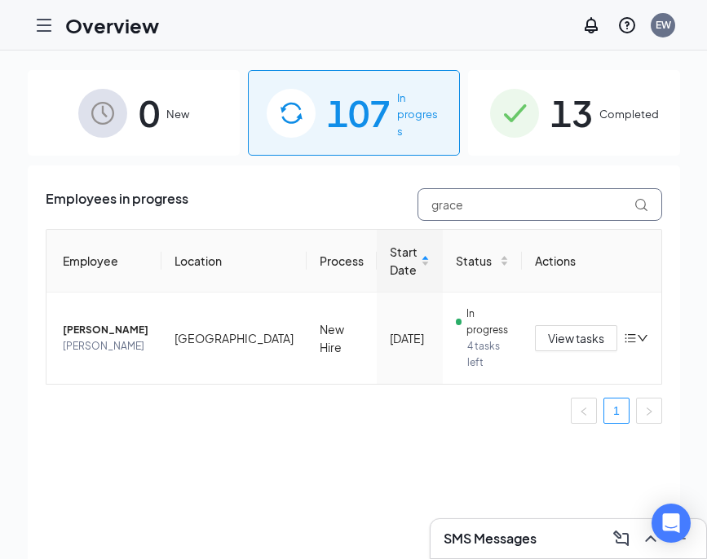
drag, startPoint x: 496, startPoint y: 210, endPoint x: 307, endPoint y: 188, distance: 189.6
click at [307, 188] on div "Employees in progress grace" at bounding box center [354, 204] width 617 height 33
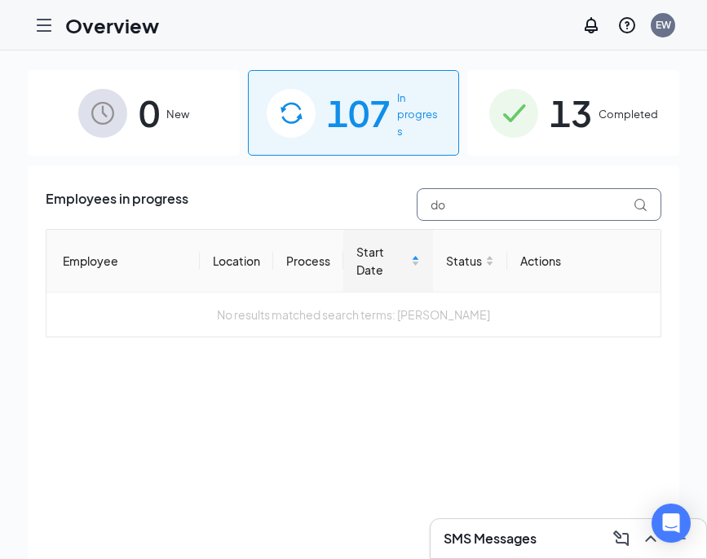
type input "d"
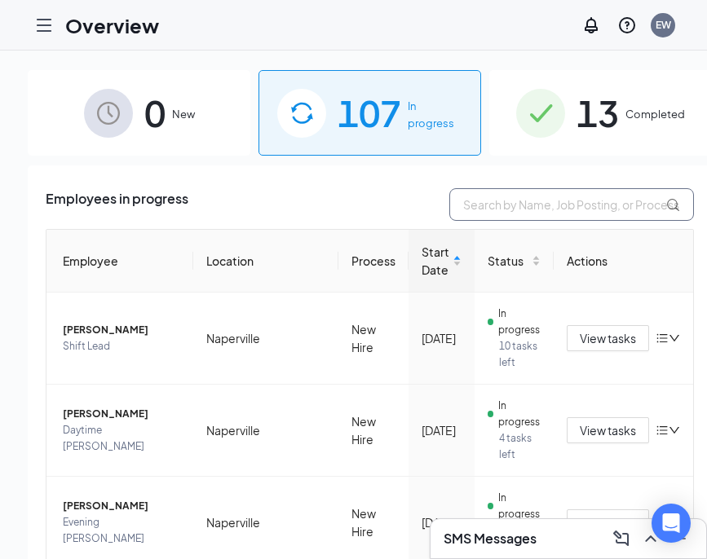
click at [471, 219] on input "text" at bounding box center [571, 204] width 245 height 33
paste input "Angelique"
type input "Angelique"
